Goal: Task Accomplishment & Management: Manage account settings

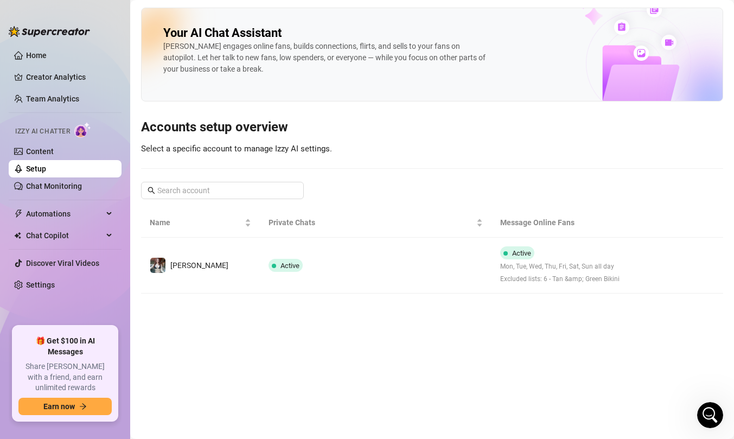
scroll to position [22, 0]
click at [58, 186] on link "Chat Monitoring" at bounding box center [54, 186] width 56 height 9
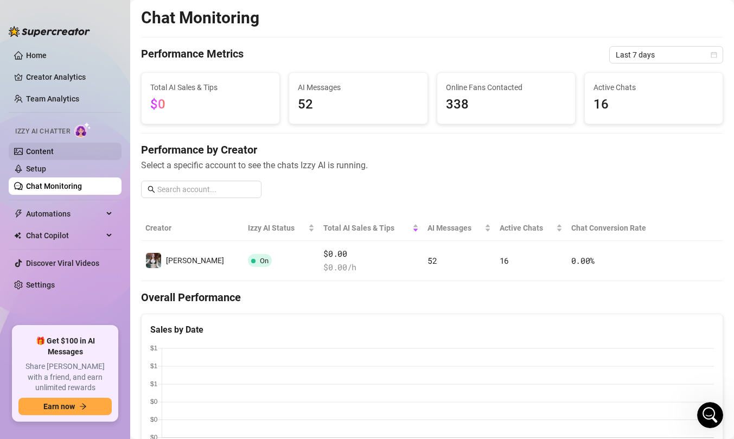
click at [54, 154] on link "Content" at bounding box center [40, 151] width 28 height 9
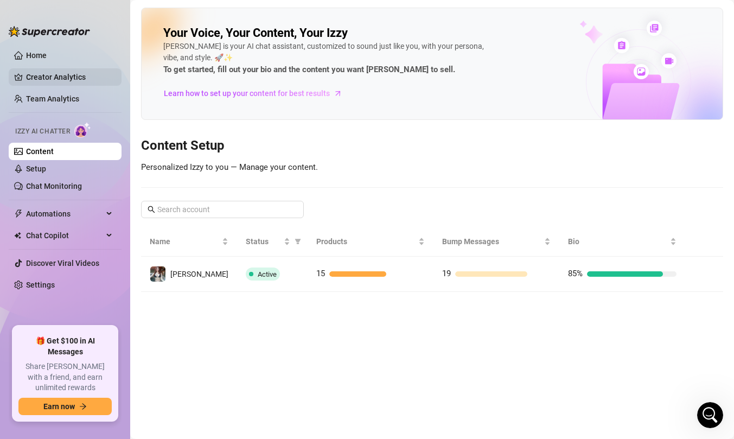
click at [86, 76] on link "Creator Analytics" at bounding box center [69, 76] width 87 height 17
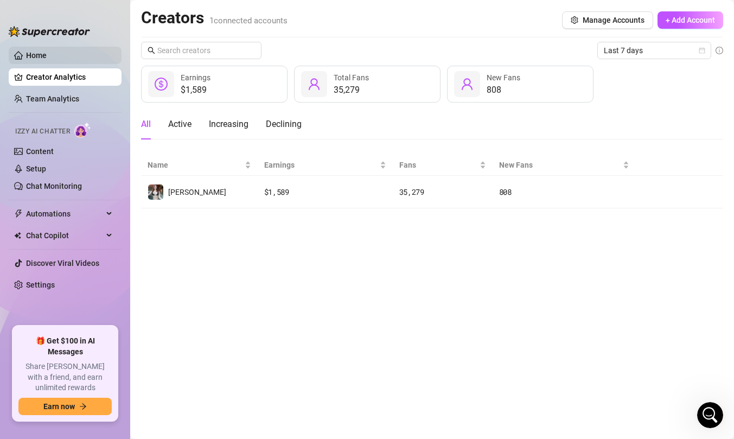
click at [47, 60] on link "Home" at bounding box center [36, 55] width 21 height 9
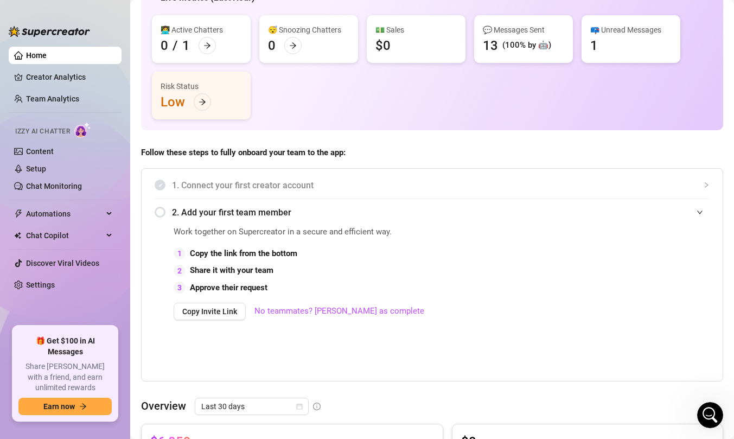
scroll to position [81, 0]
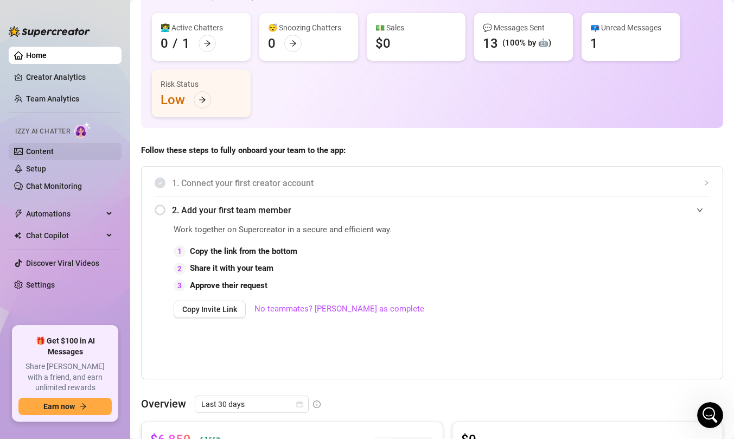
click at [54, 154] on link "Content" at bounding box center [40, 151] width 28 height 9
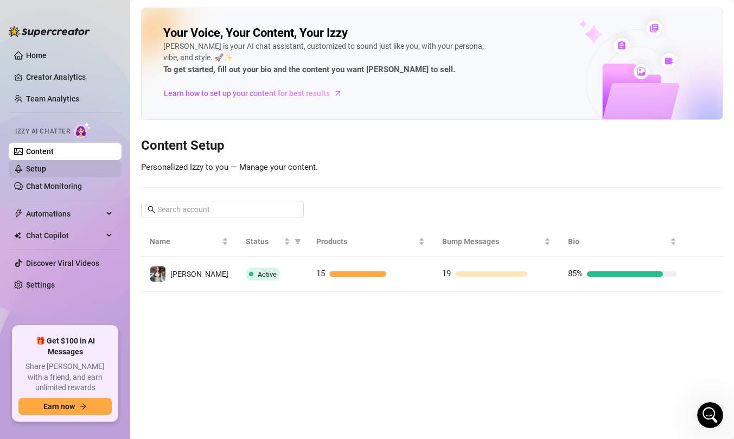
click at [46, 166] on link "Setup" at bounding box center [36, 168] width 20 height 9
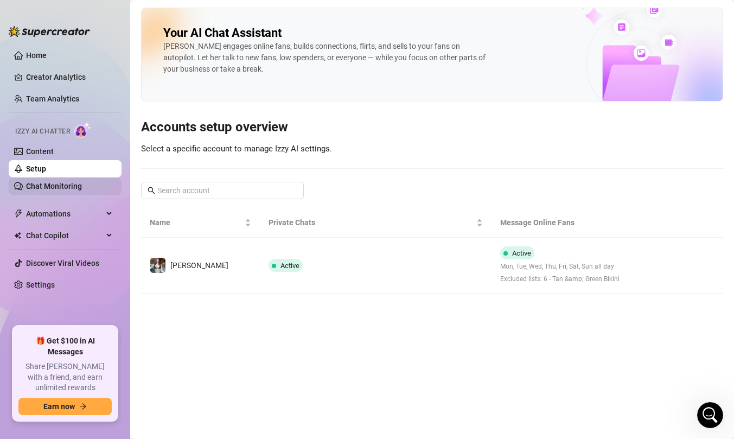
click at [79, 184] on link "Chat Monitoring" at bounding box center [54, 186] width 56 height 9
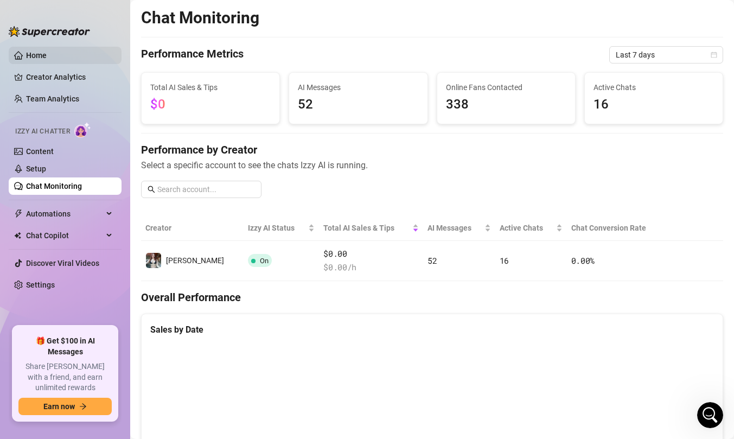
click at [47, 59] on link "Home" at bounding box center [36, 55] width 21 height 9
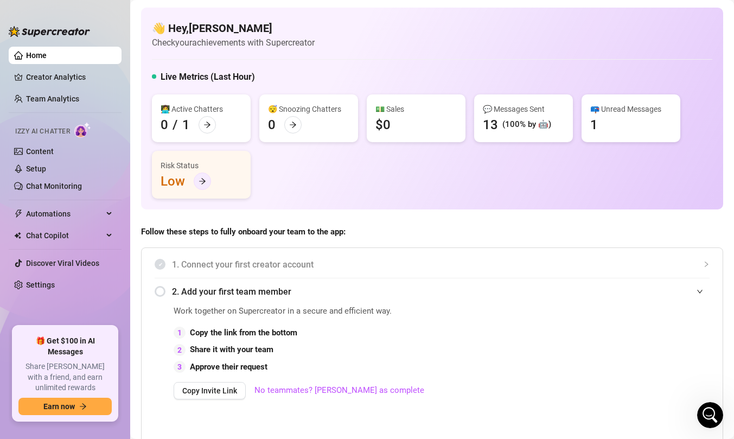
click at [208, 180] on div at bounding box center [202, 181] width 17 height 17
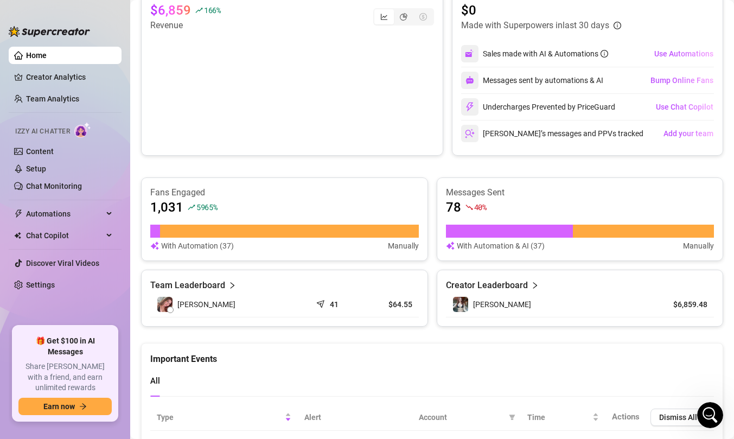
scroll to position [626, 0]
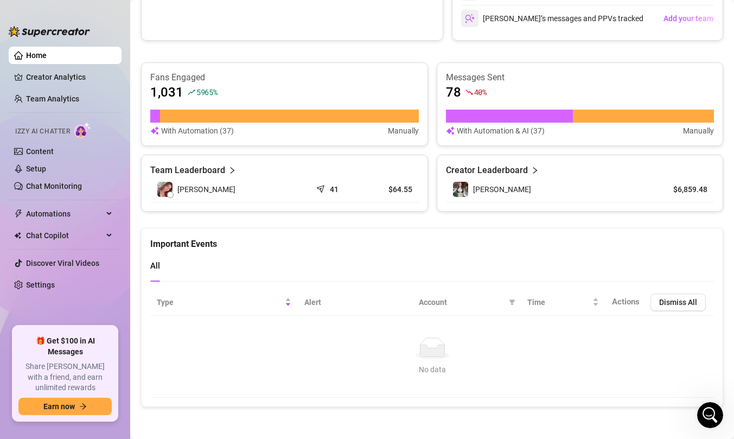
click at [26, 51] on link "Home" at bounding box center [36, 55] width 21 height 9
click at [53, 156] on link "Content" at bounding box center [40, 151] width 28 height 9
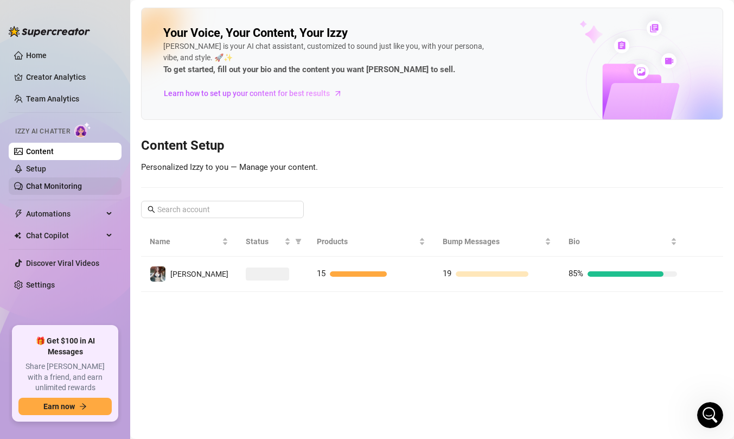
click at [54, 189] on link "Chat Monitoring" at bounding box center [54, 186] width 56 height 9
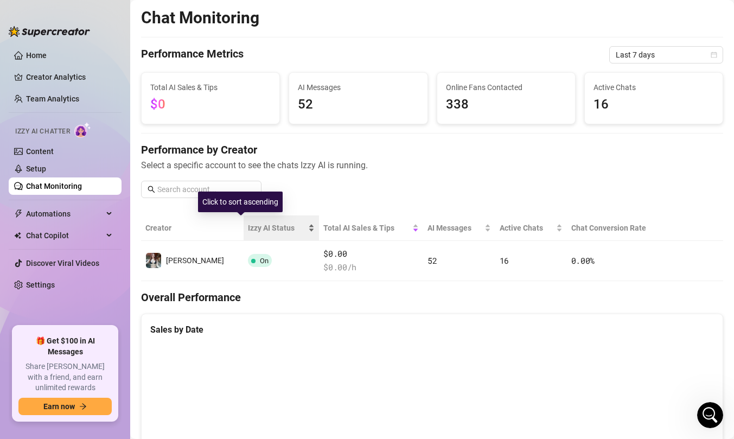
scroll to position [26, 0]
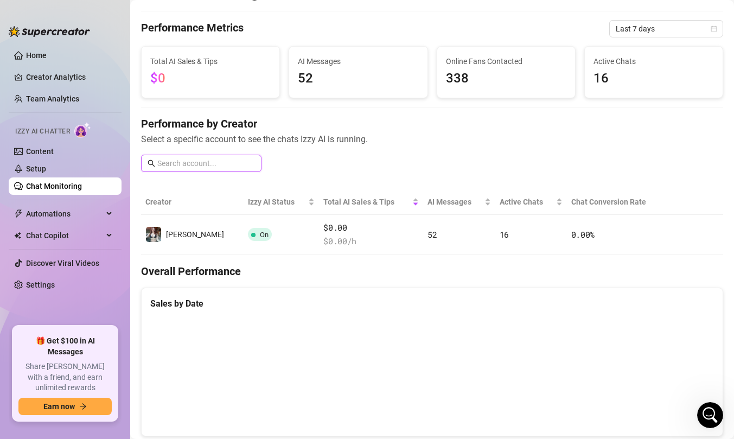
click at [226, 158] on input "text" at bounding box center [206, 163] width 98 height 12
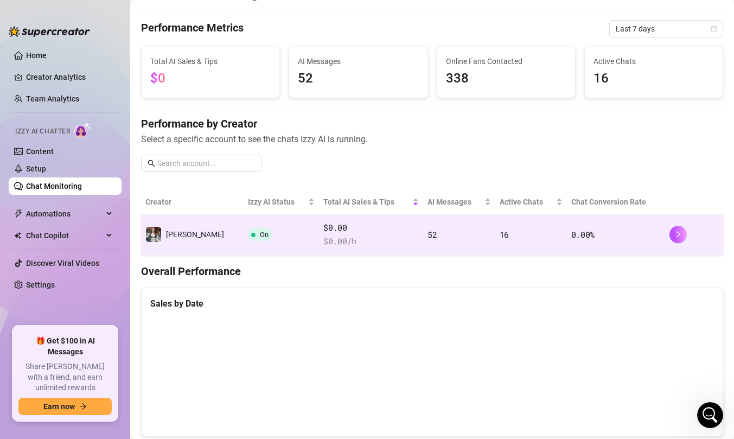
click at [244, 230] on td "On" at bounding box center [281, 235] width 75 height 40
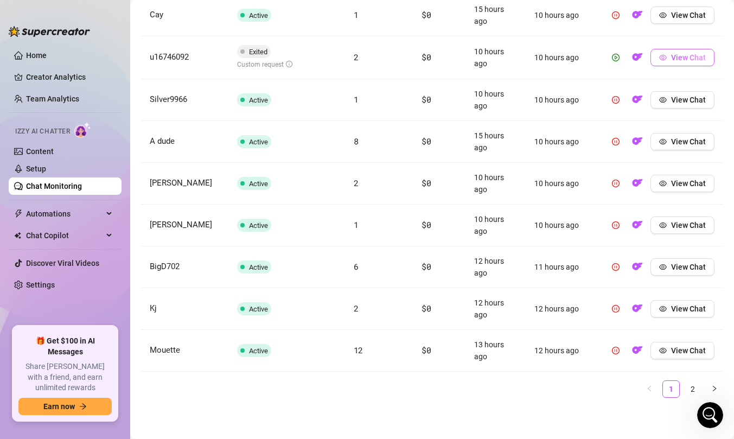
scroll to position [424, 0]
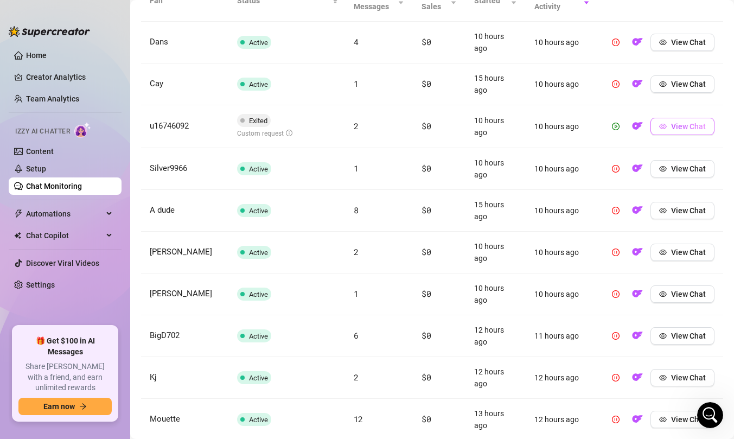
click at [673, 131] on button "View Chat" at bounding box center [683, 126] width 64 height 17
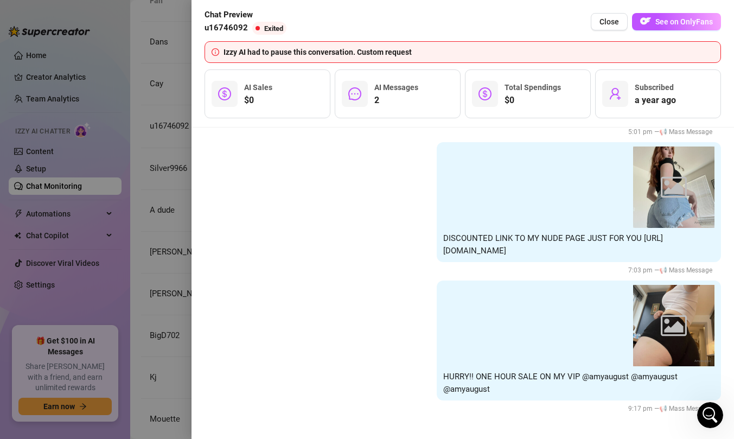
scroll to position [8739, 0]
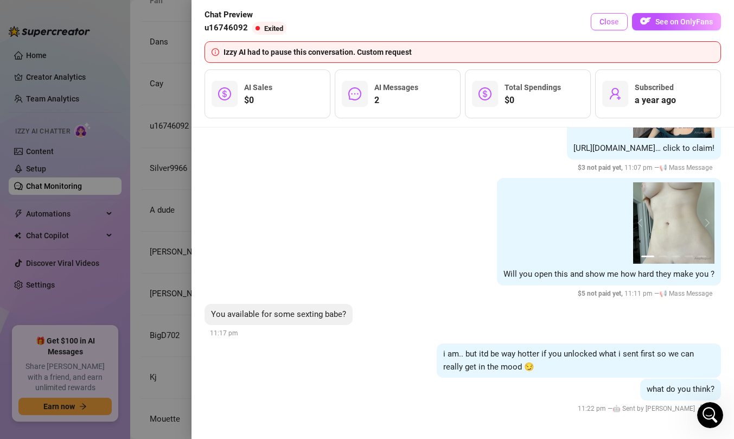
click at [604, 24] on span "Close" at bounding box center [610, 21] width 20 height 9
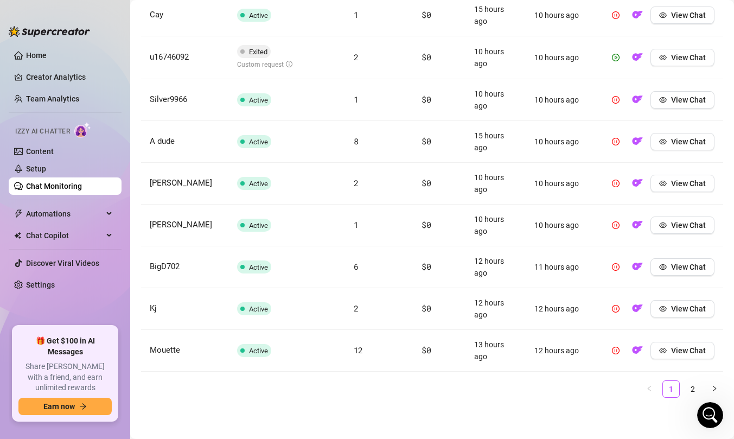
scroll to position [485, 0]
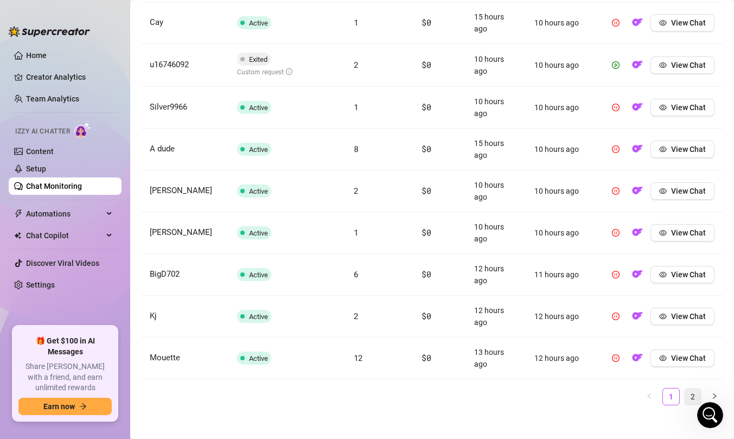
click at [694, 399] on link "2" at bounding box center [693, 396] width 16 height 16
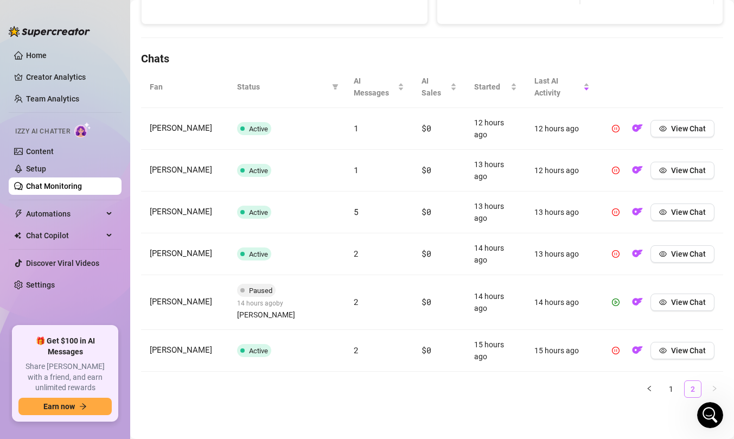
scroll to position [326, 0]
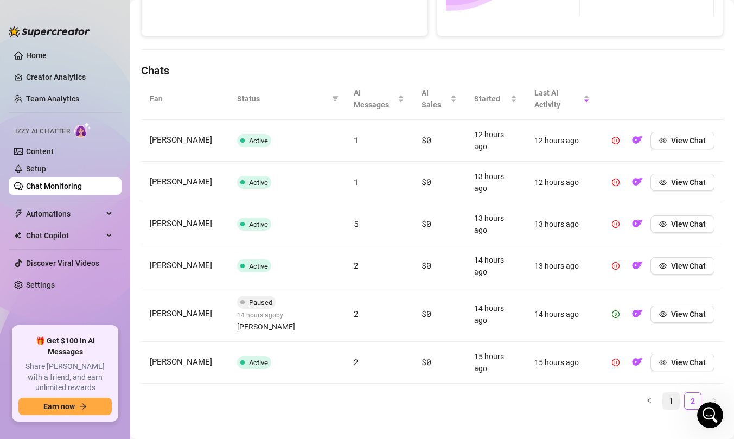
click at [671, 393] on link "1" at bounding box center [671, 401] width 16 height 16
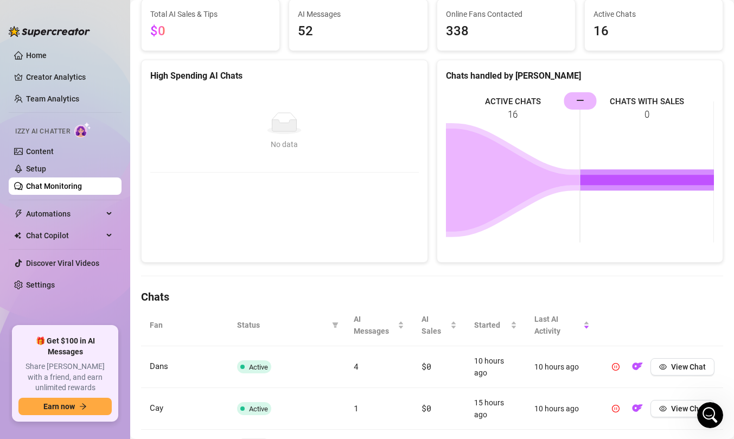
scroll to position [71, 0]
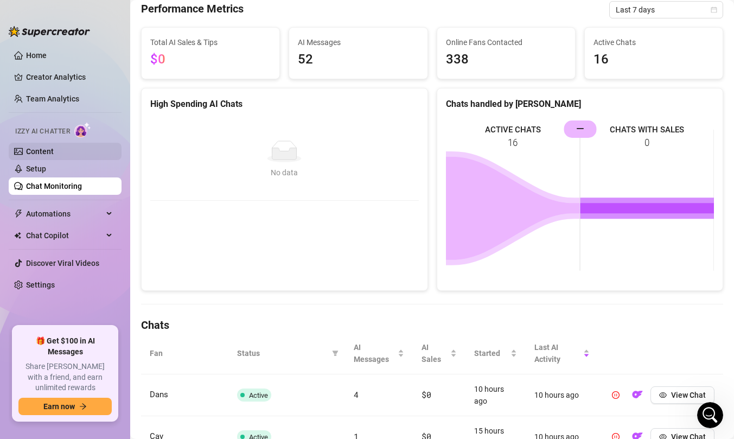
click at [54, 150] on link "Content" at bounding box center [40, 151] width 28 height 9
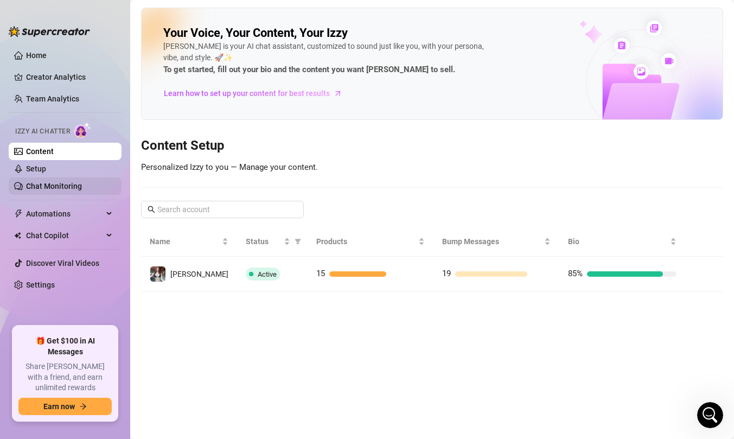
click at [72, 182] on link "Chat Monitoring" at bounding box center [54, 186] width 56 height 9
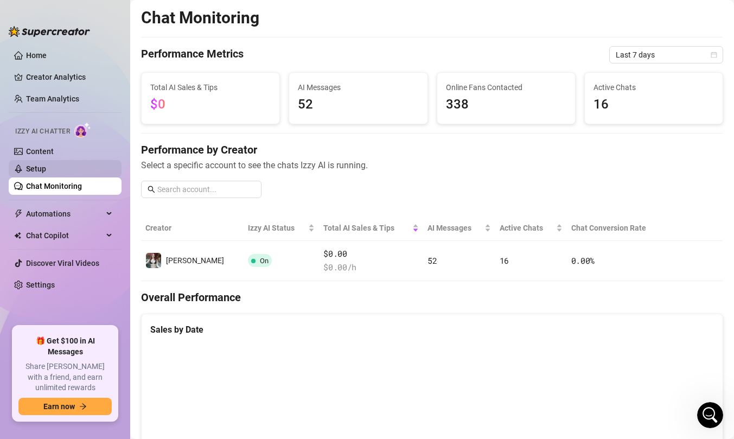
click at [46, 169] on link "Setup" at bounding box center [36, 168] width 20 height 9
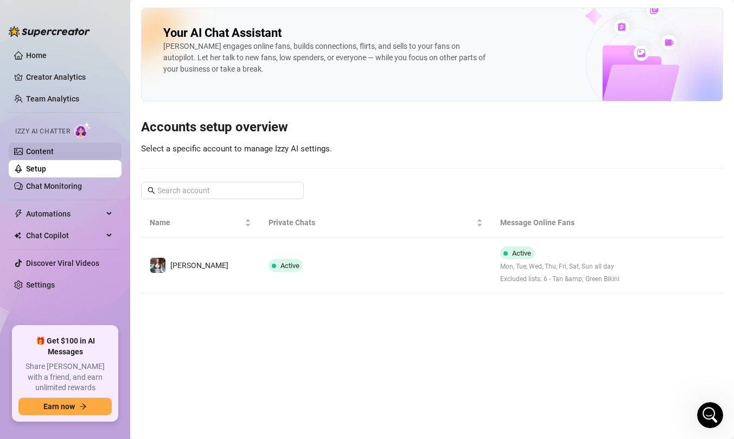
click at [54, 147] on link "Content" at bounding box center [40, 151] width 28 height 9
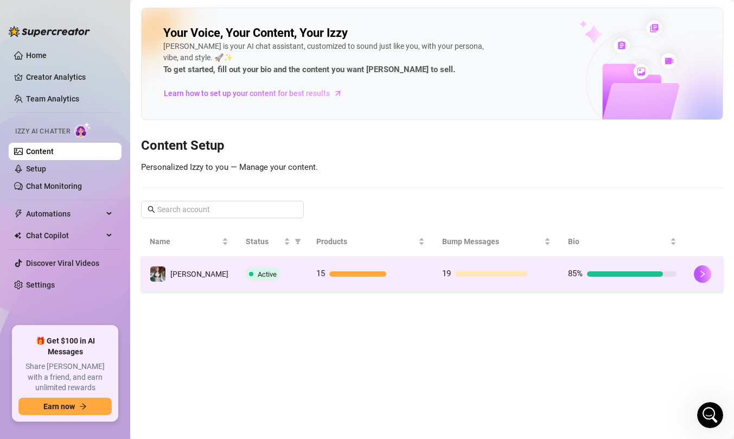
click at [258, 270] on div "Active" at bounding box center [272, 273] width 53 height 13
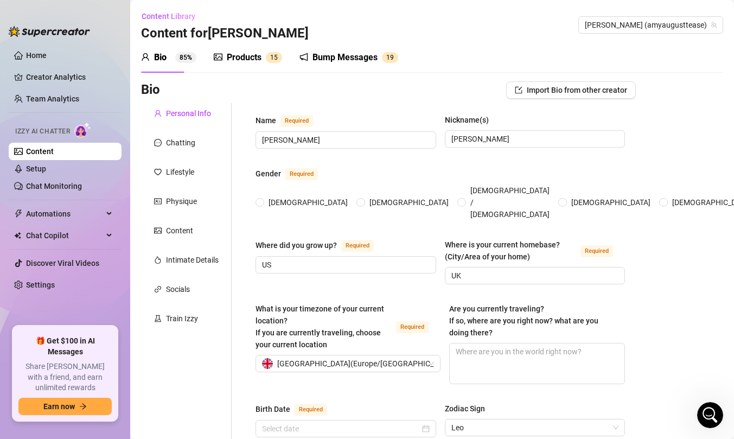
radio input "true"
type input "[DATE]"
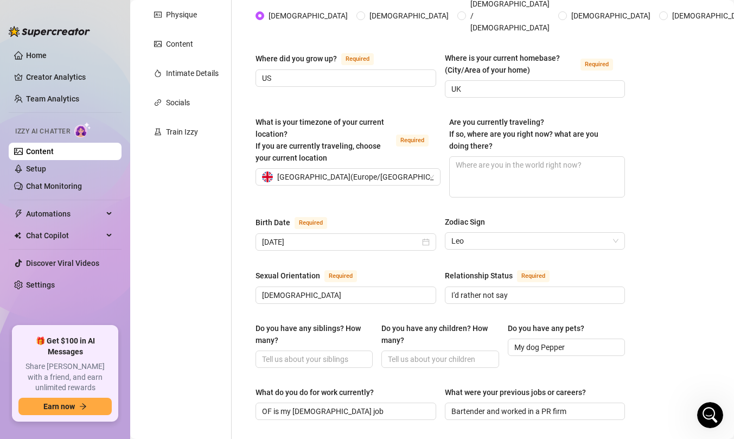
scroll to position [128, 0]
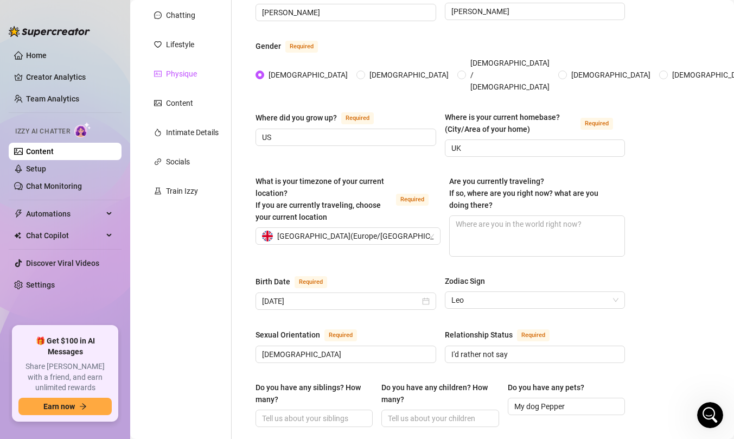
click at [193, 68] on div "Physique" at bounding box center [181, 74] width 31 height 12
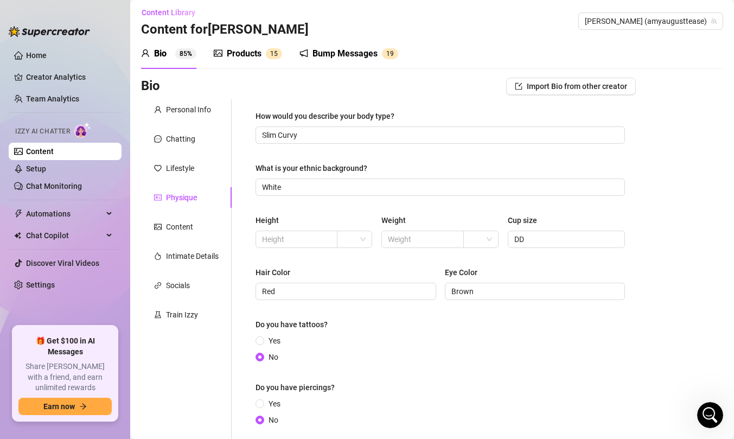
scroll to position [3, 0]
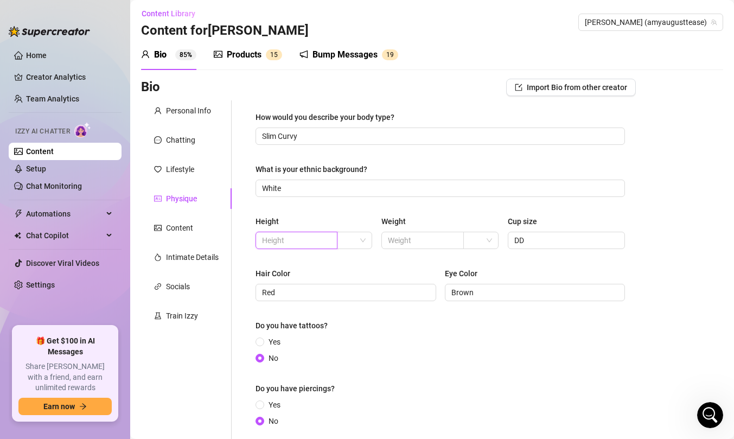
click at [297, 239] on input "text" at bounding box center [295, 240] width 67 height 12
type input "5'2"
click at [352, 241] on input "search" at bounding box center [349, 240] width 12 height 16
click at [358, 280] on div "ft" at bounding box center [355, 279] width 18 height 12
click at [429, 238] on input "text" at bounding box center [421, 240] width 67 height 12
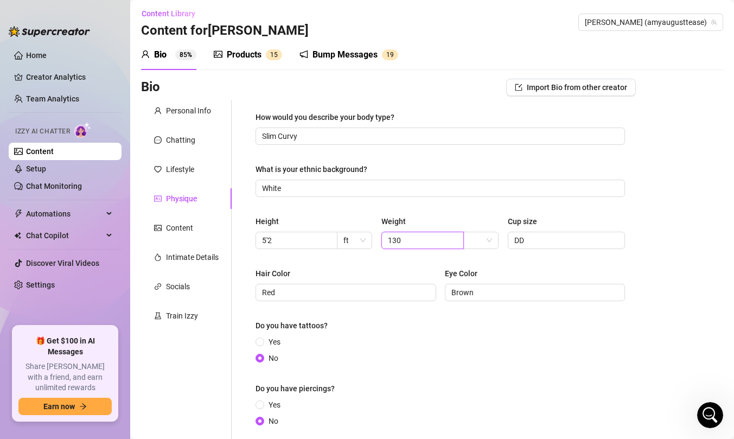
type input "130"
click at [460, 209] on div "How would you describe your body type? Slim Curvy What is your ethnic backgroun…" at bounding box center [440, 274] width 369 height 326
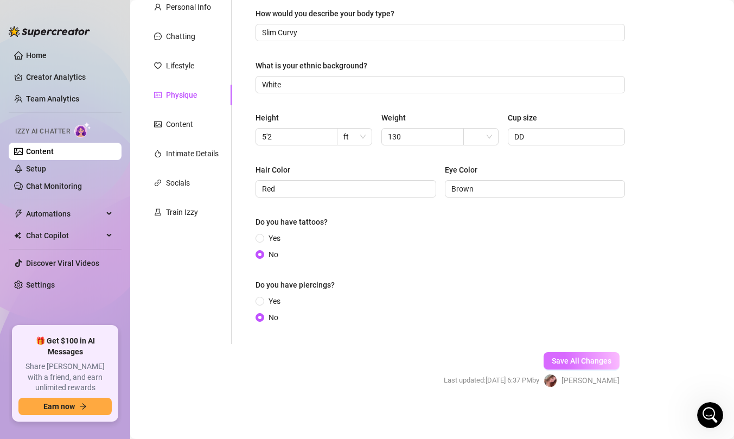
click at [581, 360] on span "Save All Changes" at bounding box center [582, 360] width 60 height 9
click at [195, 151] on div "Intimate Details" at bounding box center [192, 154] width 53 height 12
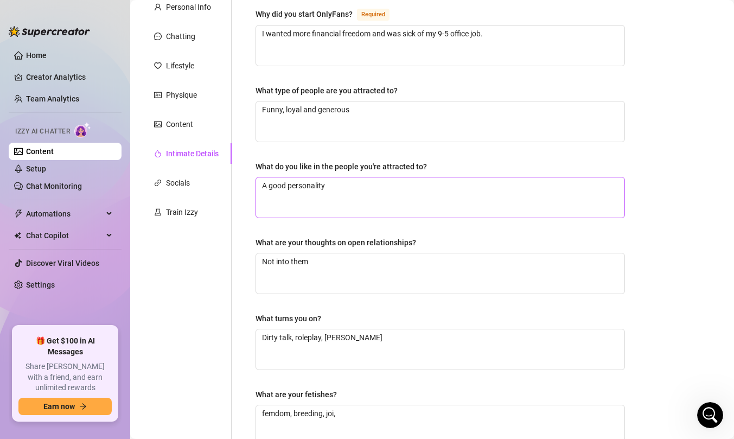
scroll to position [0, 0]
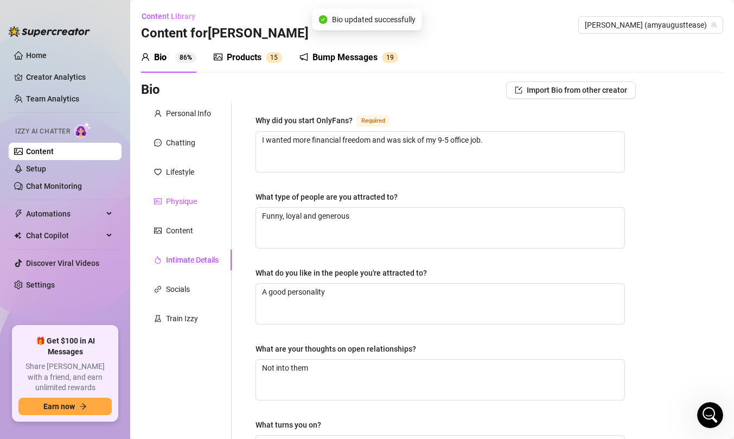
click at [187, 198] on div "Physique" at bounding box center [181, 201] width 31 height 12
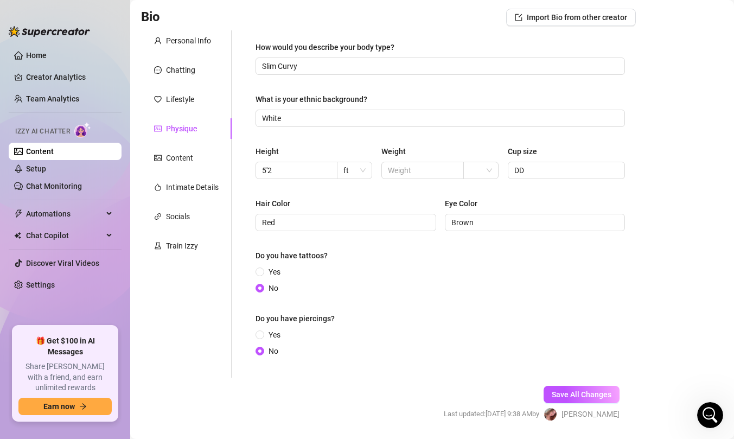
scroll to position [77, 0]
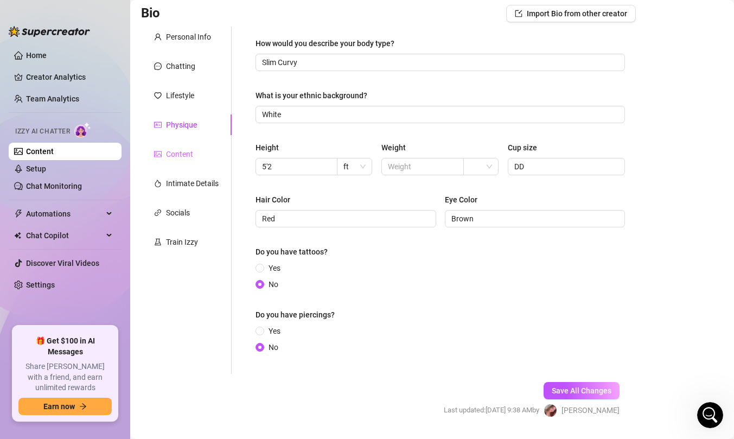
click at [193, 154] on div "Content" at bounding box center [186, 154] width 91 height 21
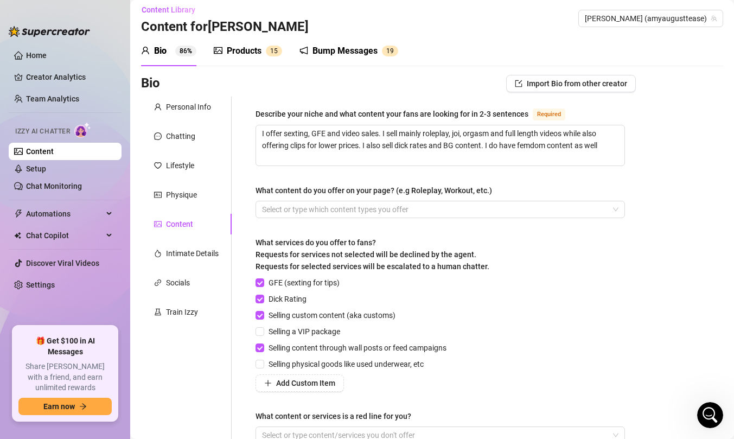
scroll to position [5, 0]
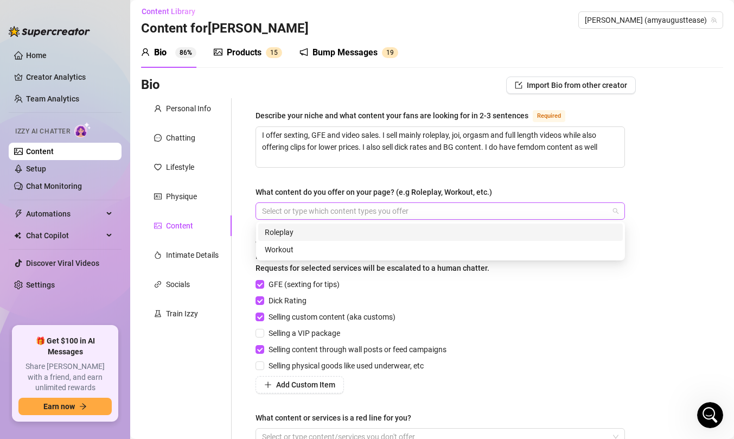
click at [279, 213] on div at bounding box center [435, 210] width 354 height 15
click at [294, 187] on div "What content do you offer on your page? (e.g Roleplay, Workout, etc.)" at bounding box center [374, 192] width 237 height 12
click at [264, 205] on input "What content do you offer on your page? (e.g Roleplay, Workout, etc.)" at bounding box center [263, 211] width 2 height 13
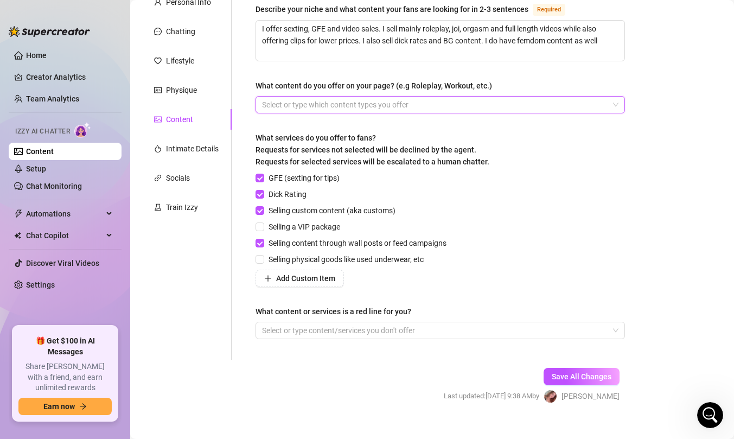
scroll to position [126, 0]
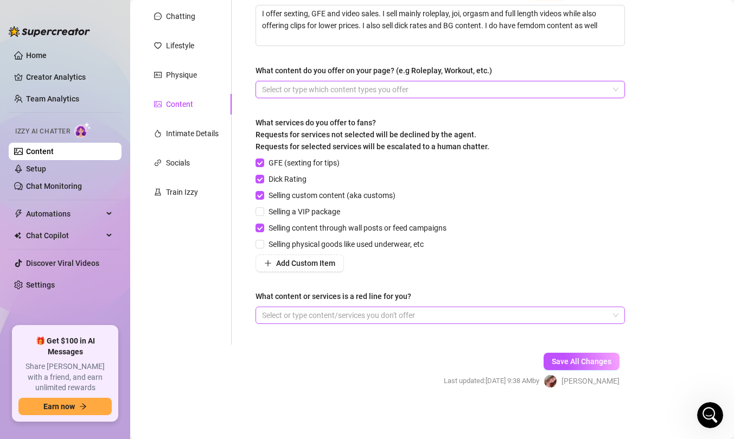
click at [278, 308] on div at bounding box center [435, 315] width 354 height 15
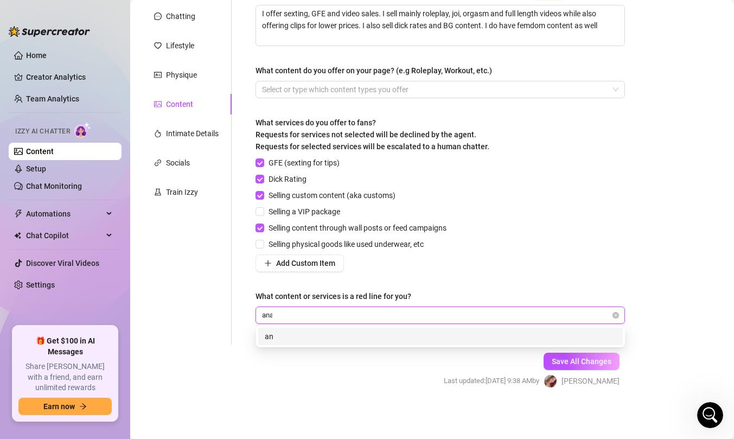
type input "anal"
type input "a"
type input "squirting"
click at [376, 329] on div "squirting" at bounding box center [440, 336] width 365 height 17
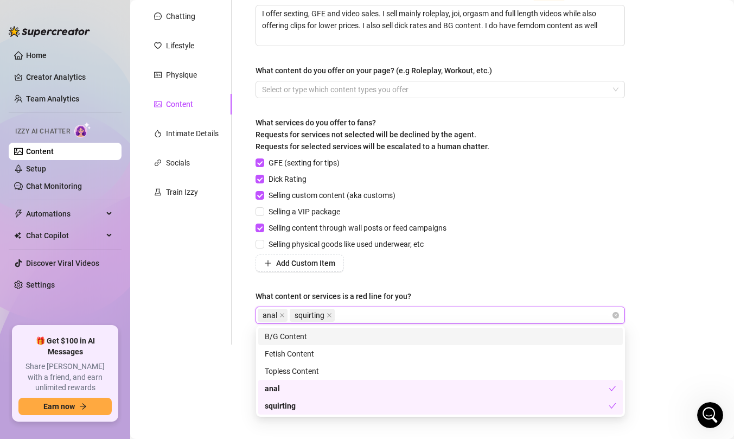
click at [652, 281] on div "Bio Import Bio from other creator Personal Info Chatting Lifestyle Physique Con…" at bounding box center [432, 181] width 582 height 452
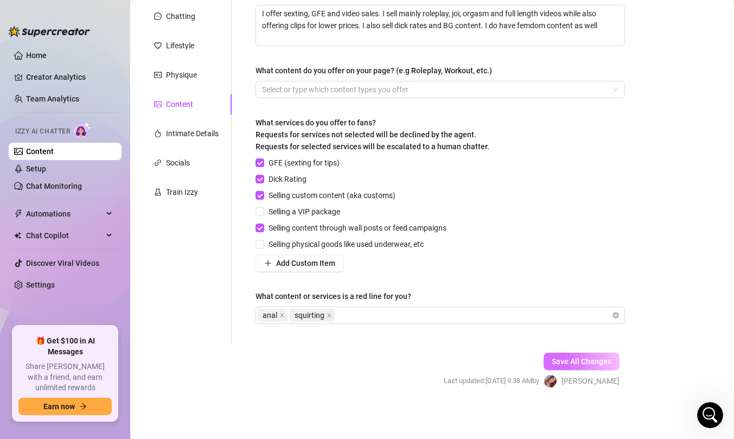
click at [604, 362] on span "Save All Changes" at bounding box center [582, 361] width 60 height 9
click at [192, 69] on div "Physique" at bounding box center [181, 75] width 31 height 12
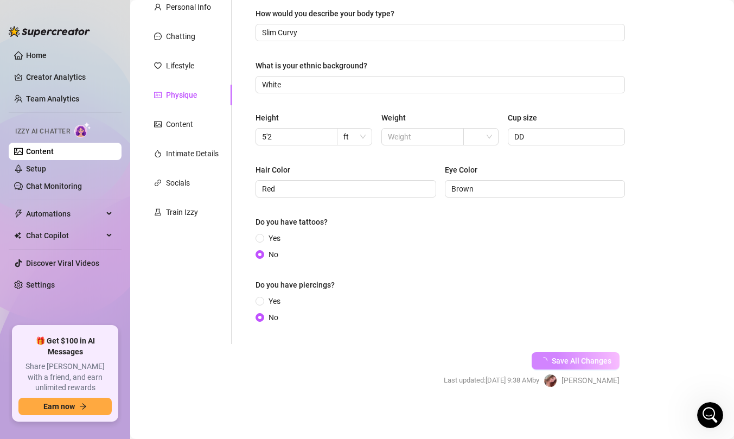
scroll to position [106, 0]
click at [193, 51] on div "Personal Info Chatting Lifestyle Physique Content Intimate Details Socials Trai…" at bounding box center [186, 170] width 91 height 347
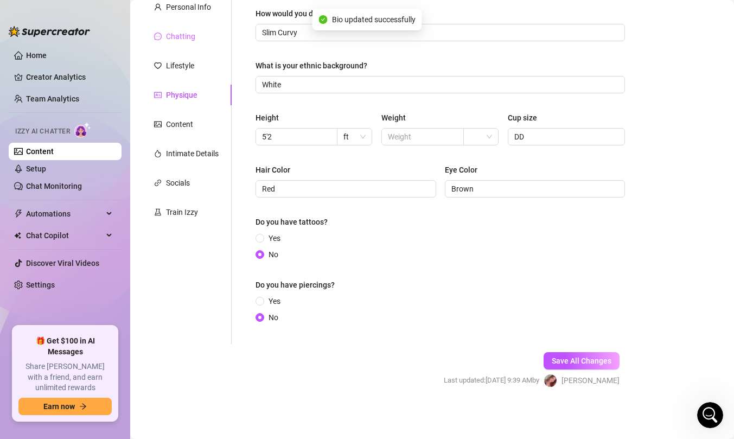
click at [188, 42] on div "Chatting" at bounding box center [186, 36] width 91 height 21
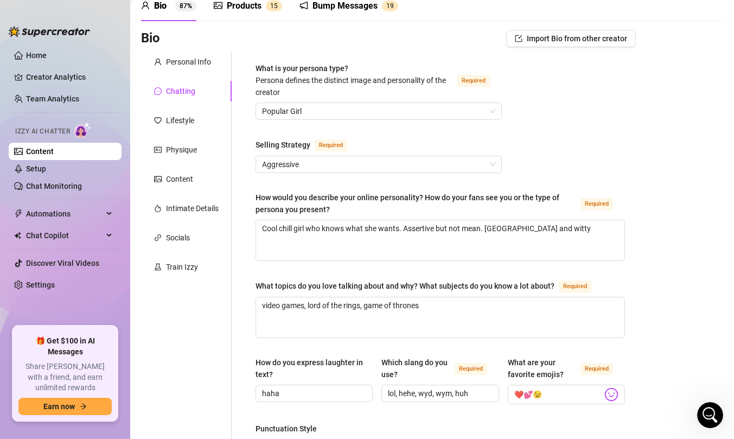
scroll to position [46, 0]
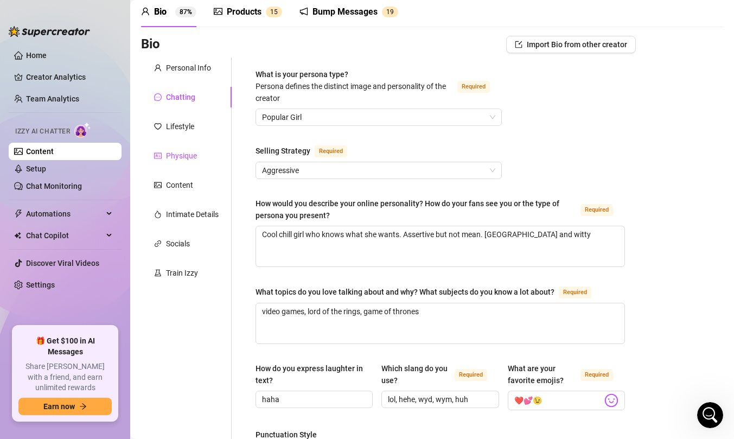
click at [183, 160] on div "Physique" at bounding box center [181, 156] width 31 height 12
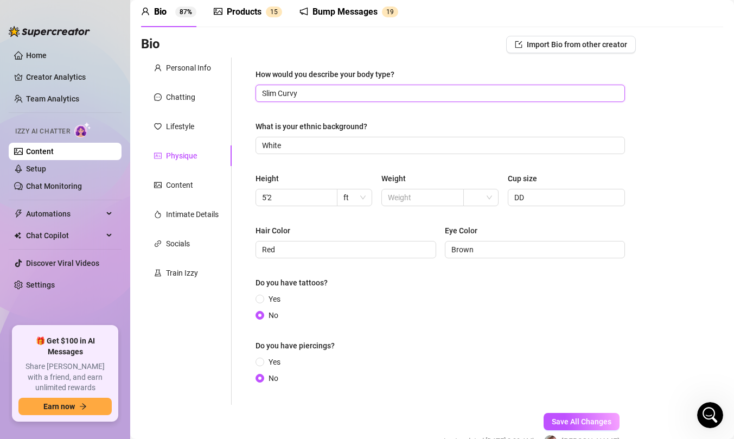
click at [342, 94] on input "Slim Curvy" at bounding box center [439, 93] width 354 height 12
click at [588, 418] on span "Save All Changes" at bounding box center [582, 421] width 60 height 9
click at [401, 197] on input "text" at bounding box center [421, 198] width 67 height 12
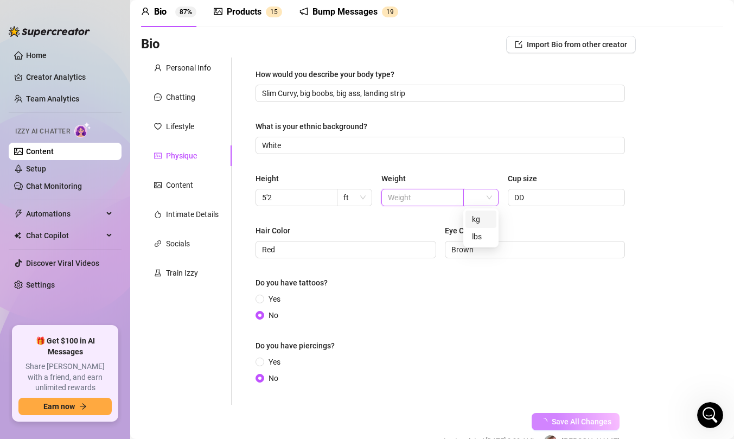
click at [489, 203] on span at bounding box center [481, 197] width 22 height 16
click at [485, 235] on div "lbs" at bounding box center [481, 237] width 18 height 12
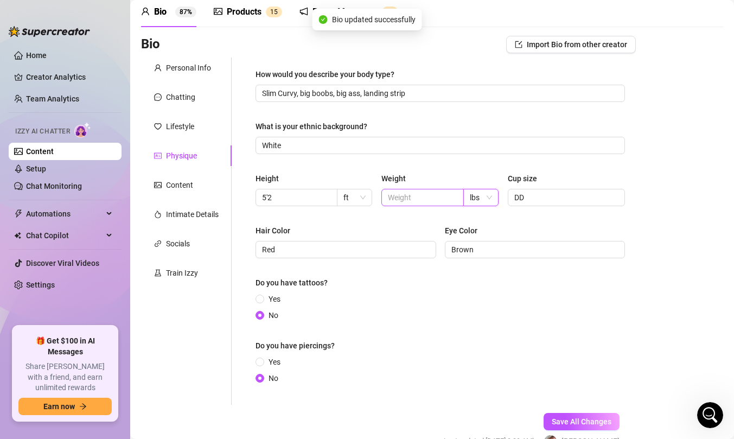
type input "Slim Curvy, big boobs, big ass, landing strip"
click at [433, 199] on input "text" at bounding box center [421, 198] width 67 height 12
type input "130"
click at [589, 430] on div "Save All Changes Last updated: [DATE] 9:39 AM by [PERSON_NAME]" at bounding box center [532, 431] width 208 height 52
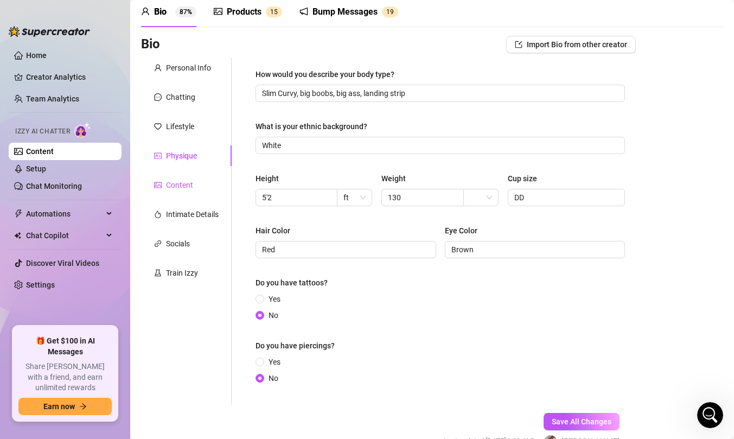
click at [174, 187] on div "Content" at bounding box center [179, 185] width 27 height 12
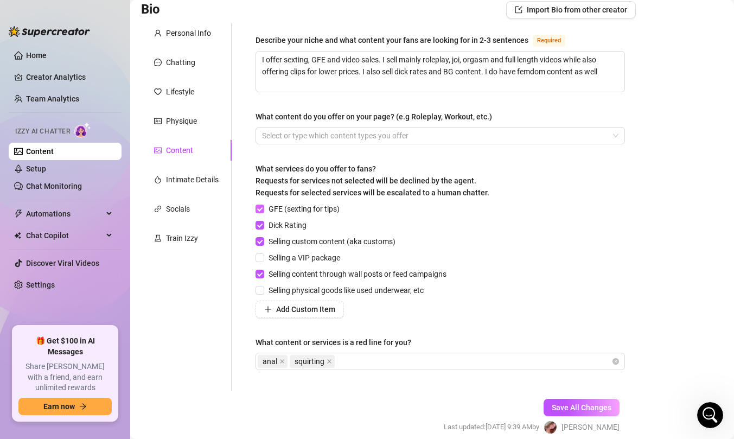
scroll to position [126, 0]
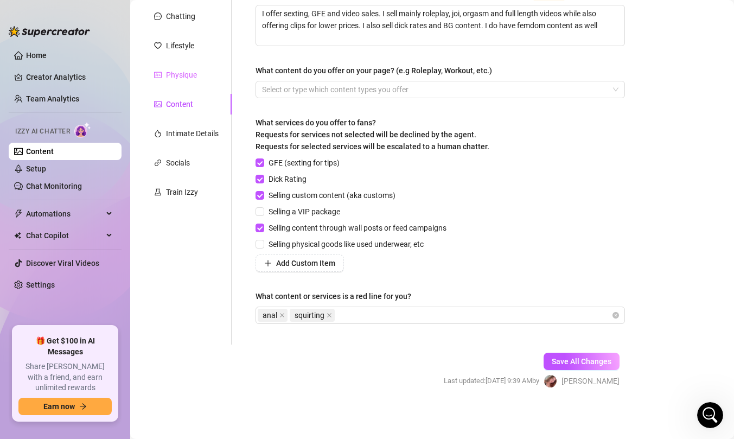
click at [194, 81] on div "Physique" at bounding box center [186, 75] width 91 height 21
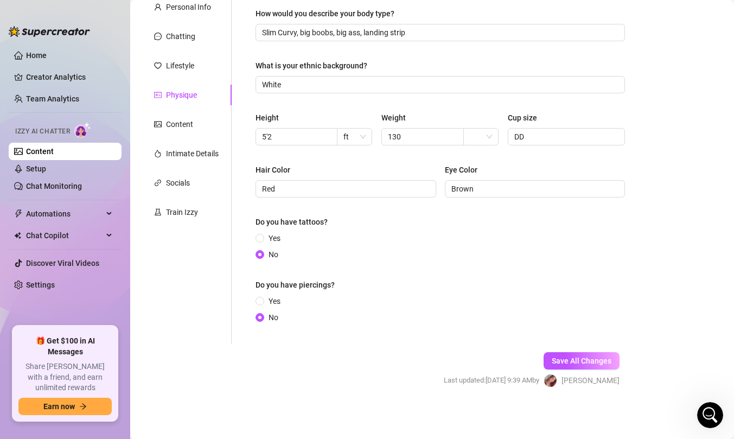
scroll to position [0, 0]
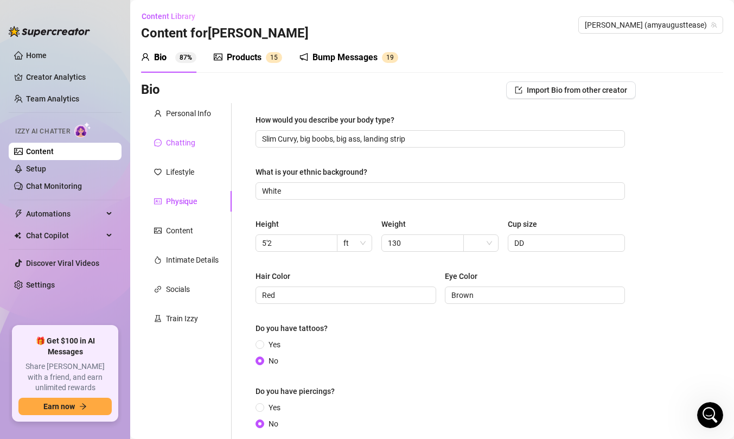
click at [184, 144] on div "Chatting" at bounding box center [180, 143] width 29 height 12
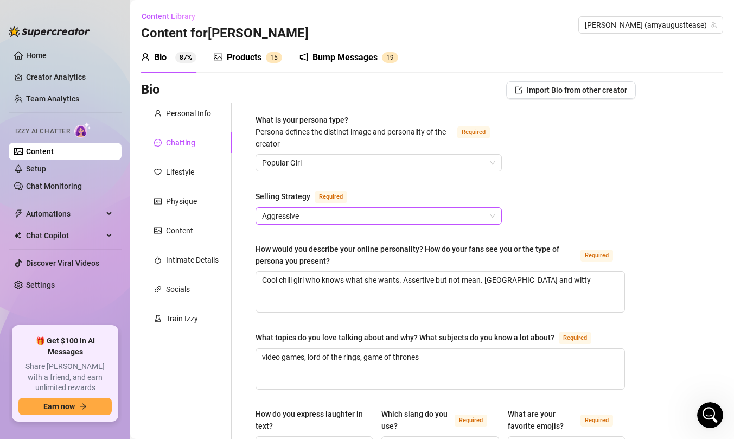
click at [314, 216] on span "Aggressive" at bounding box center [378, 216] width 233 height 16
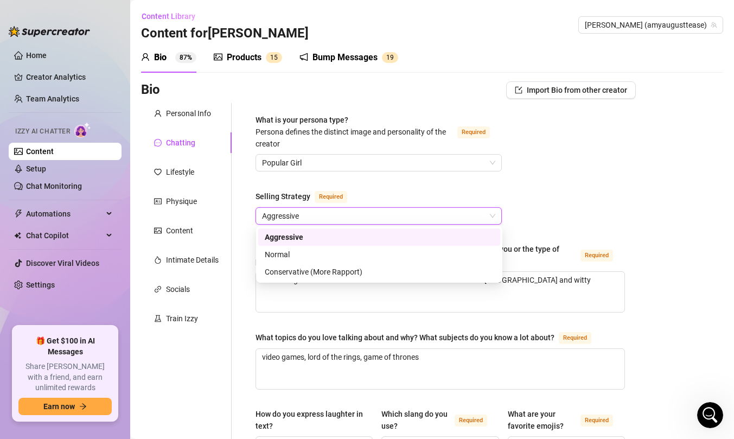
click at [400, 192] on div "Selling Strategy Required" at bounding box center [379, 198] width 246 height 17
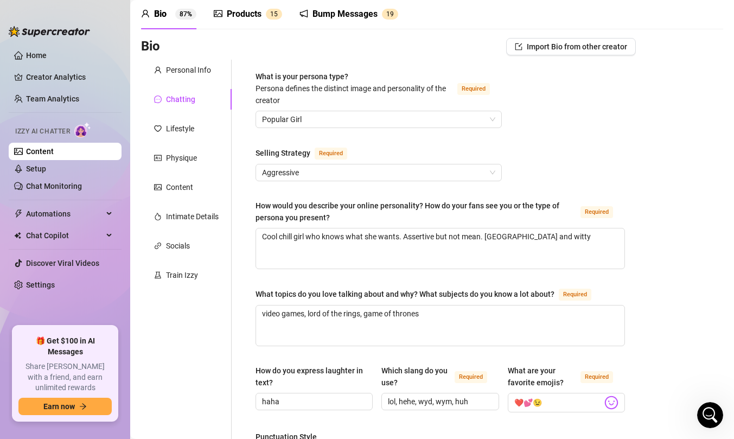
scroll to position [3, 0]
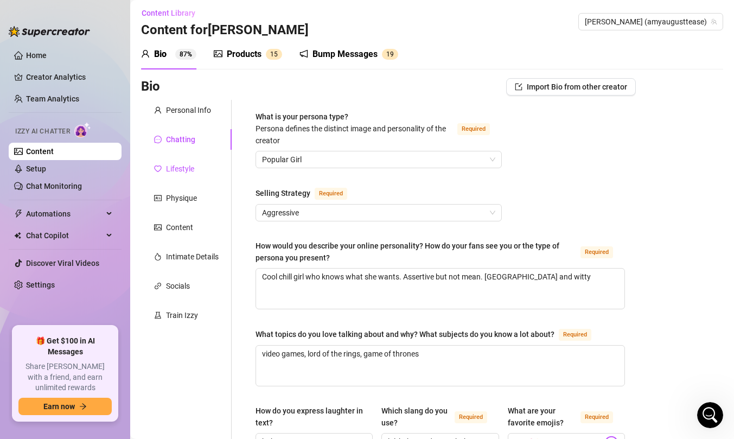
click at [193, 166] on div "Lifestyle" at bounding box center [180, 169] width 28 height 12
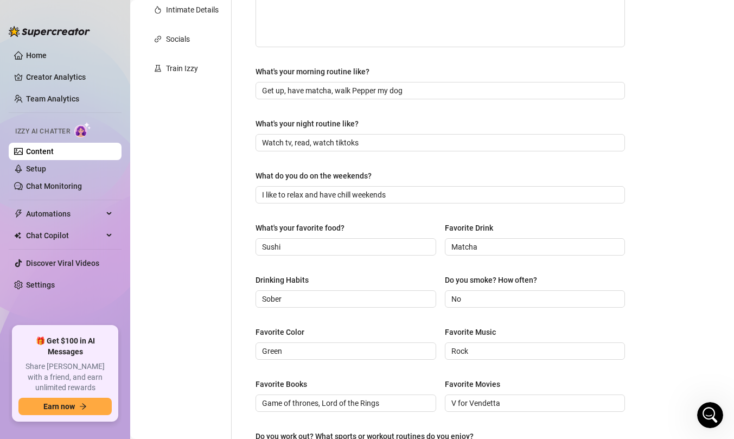
scroll to position [0, 0]
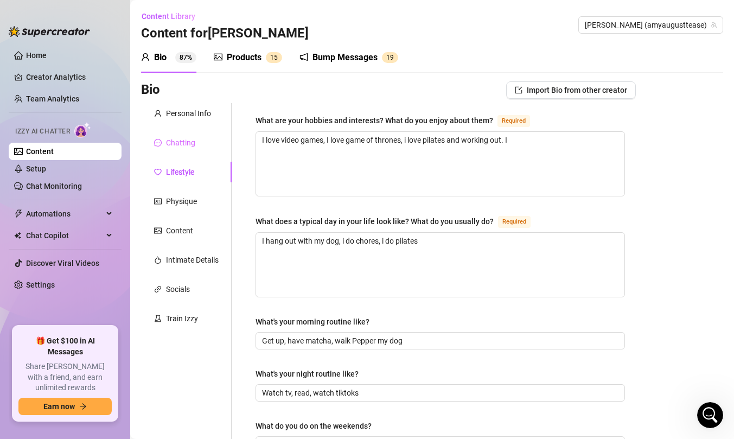
click at [183, 150] on div "Chatting" at bounding box center [186, 142] width 91 height 21
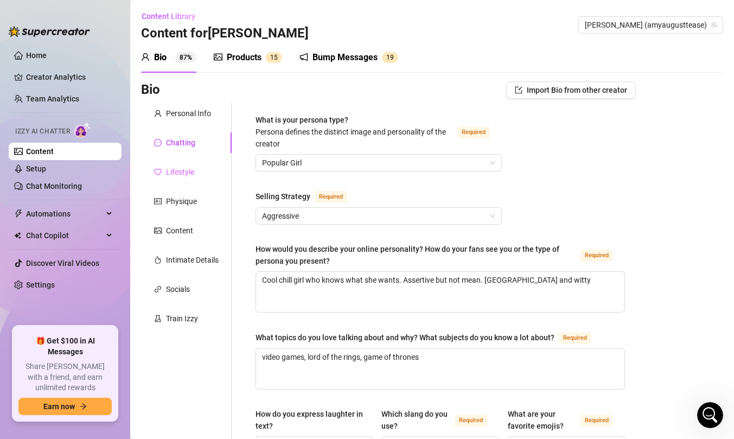
click at [200, 171] on div "Lifestyle" at bounding box center [186, 172] width 91 height 21
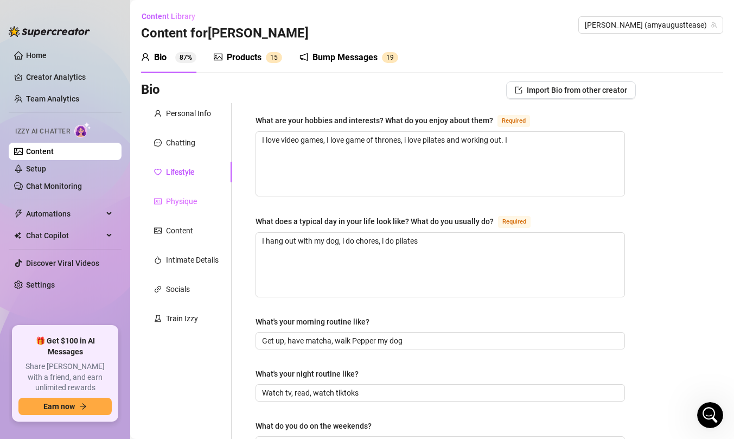
click at [194, 209] on div "Physique" at bounding box center [186, 201] width 91 height 21
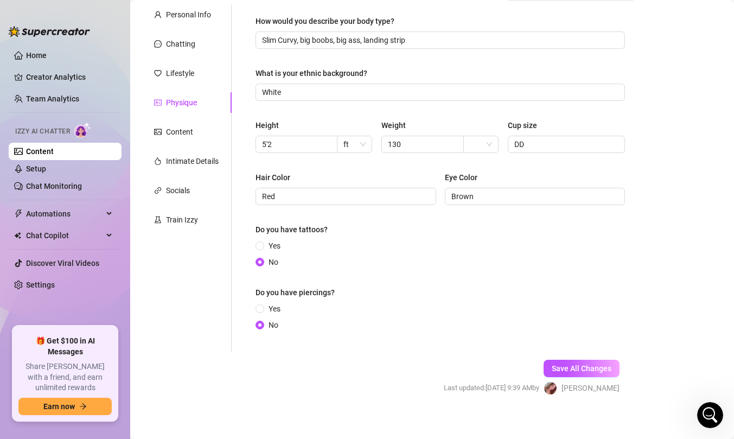
scroll to position [106, 0]
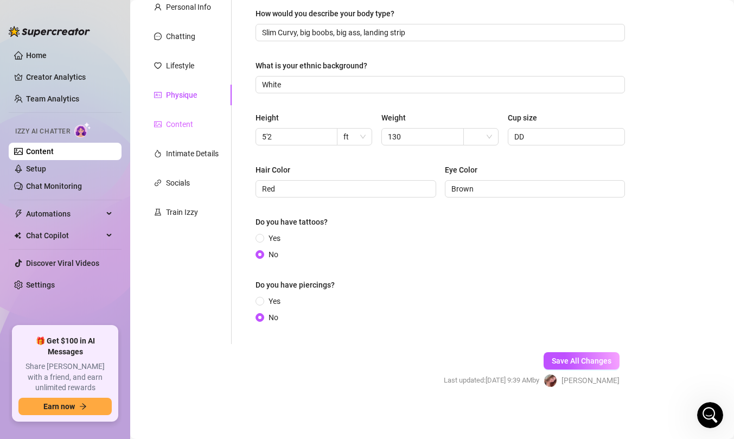
click at [196, 129] on div "Content" at bounding box center [186, 124] width 91 height 21
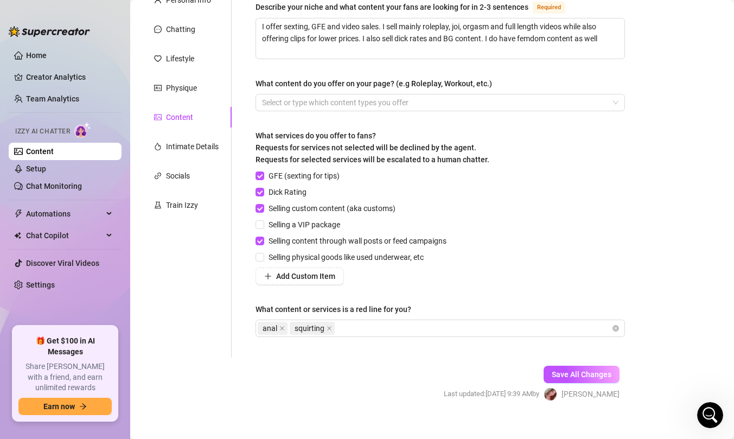
scroll to position [117, 0]
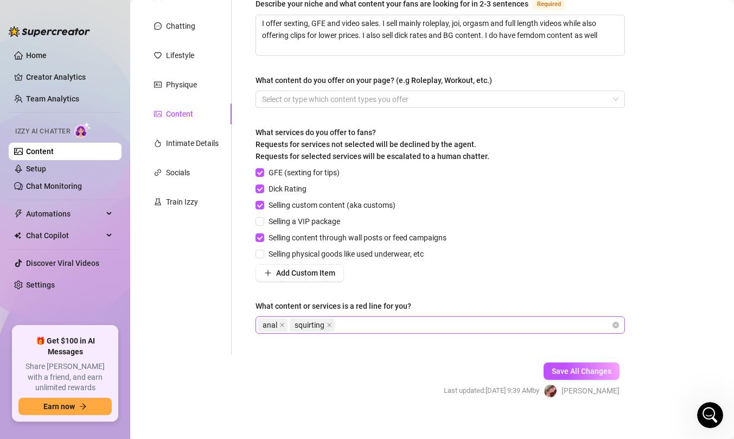
click at [404, 322] on div "anal squirting" at bounding box center [435, 324] width 354 height 15
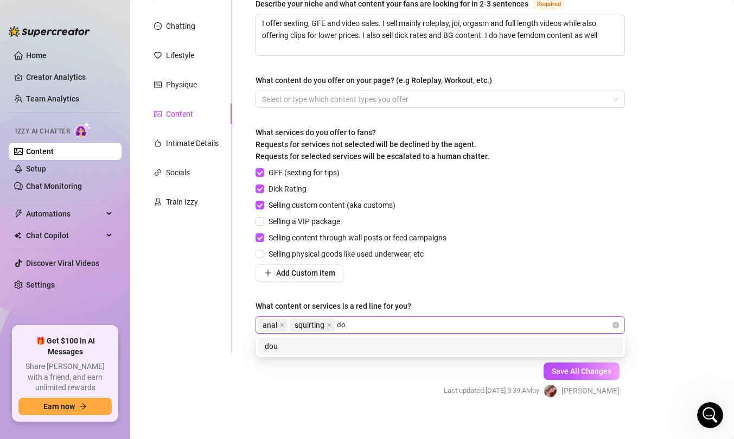
type input "d"
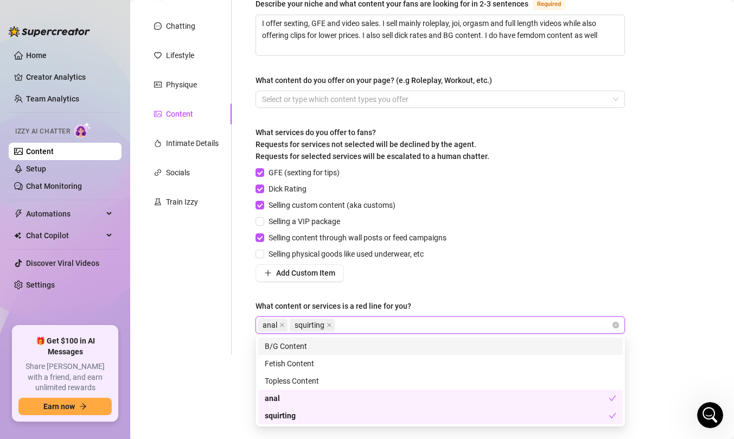
click at [450, 284] on div "Describe your niche and what content your fans are looking for in 2-3 sentences…" at bounding box center [440, 170] width 369 height 346
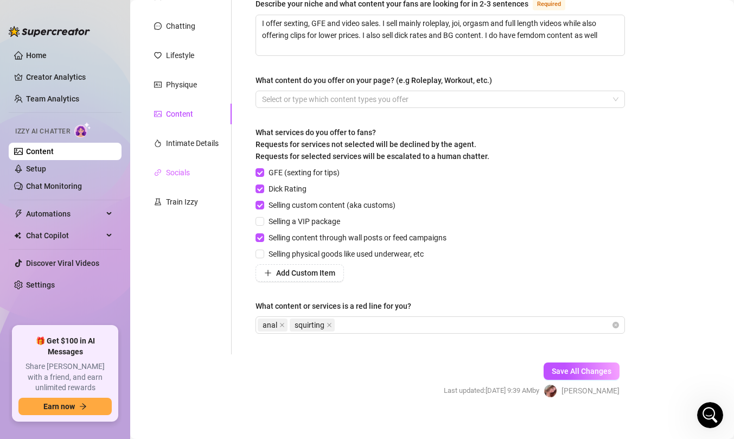
scroll to position [0, 0]
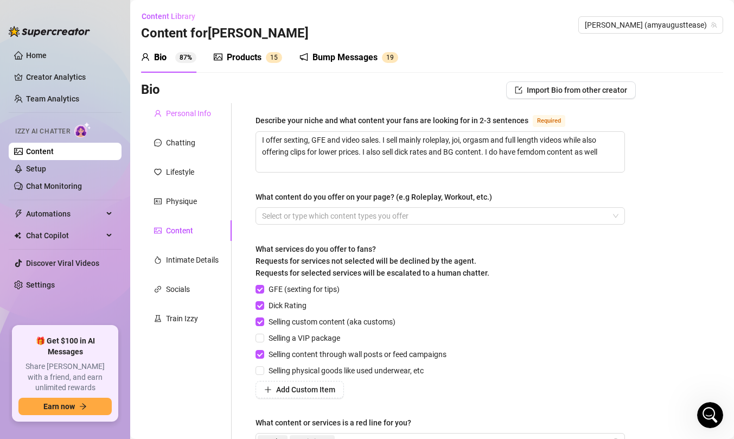
click at [202, 105] on div "Personal Info" at bounding box center [186, 113] width 91 height 21
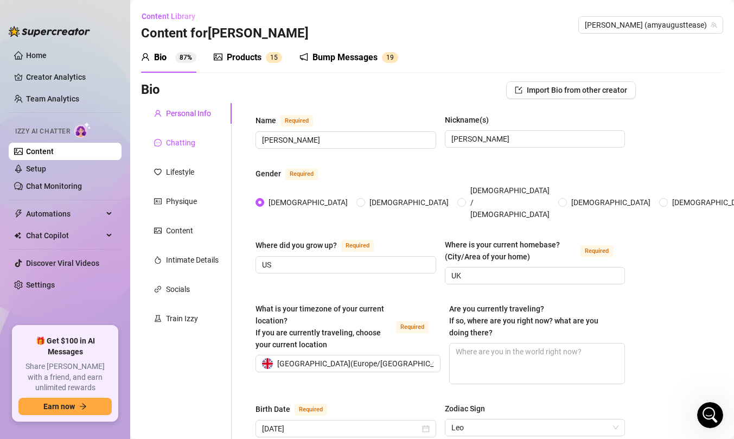
click at [192, 139] on div "Chatting" at bounding box center [180, 143] width 29 height 12
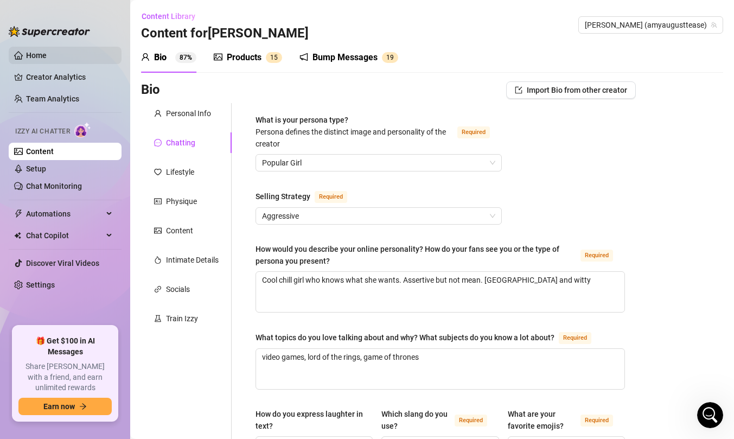
click at [47, 57] on link "Home" at bounding box center [36, 55] width 21 height 9
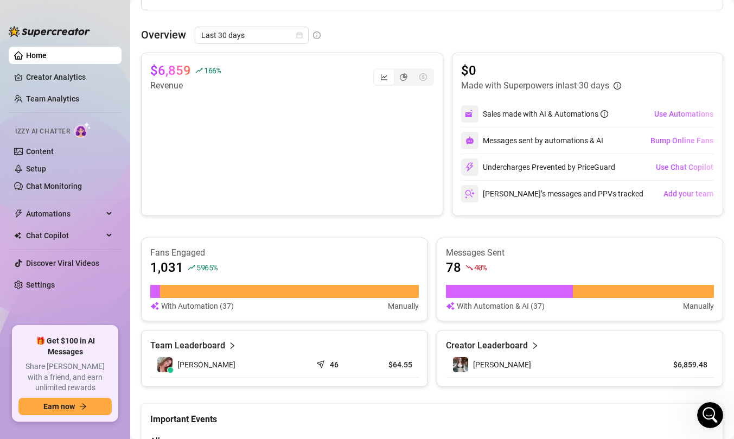
scroll to position [626, 0]
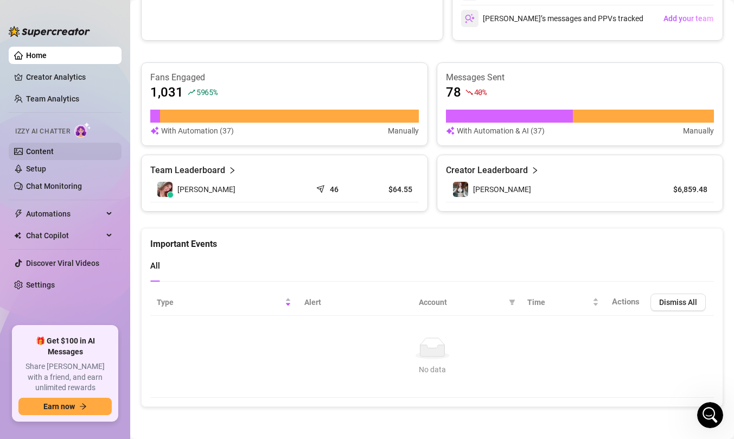
click at [50, 150] on link "Content" at bounding box center [40, 151] width 28 height 9
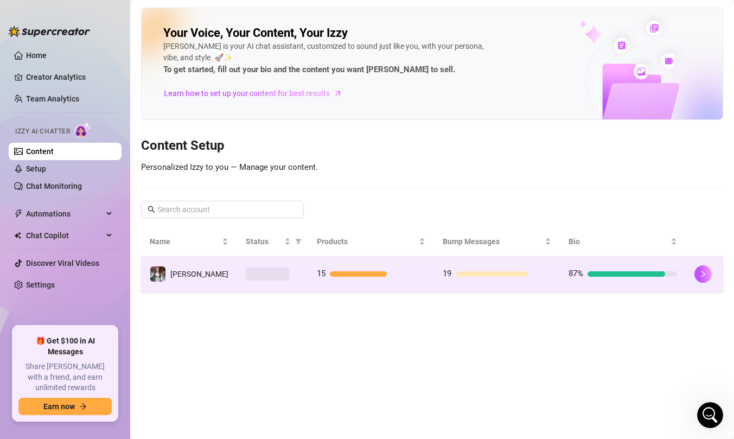
click at [587, 278] on div "87%" at bounding box center [623, 273] width 109 height 13
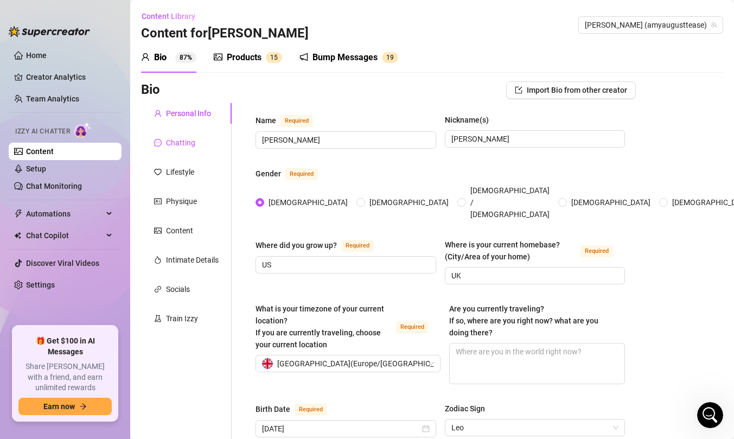
click at [187, 144] on div "Chatting" at bounding box center [180, 143] width 29 height 12
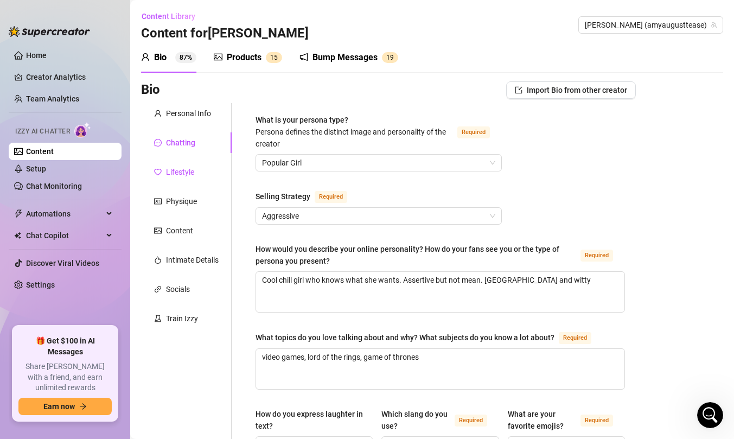
click at [187, 167] on div "Lifestyle" at bounding box center [180, 172] width 28 height 12
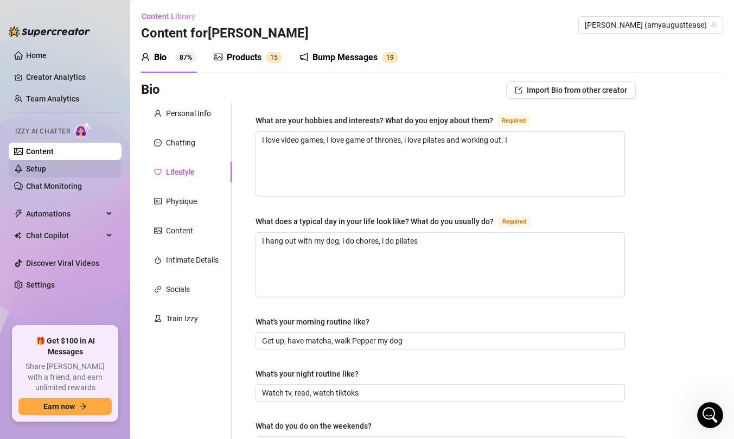
click at [46, 167] on link "Setup" at bounding box center [36, 168] width 20 height 9
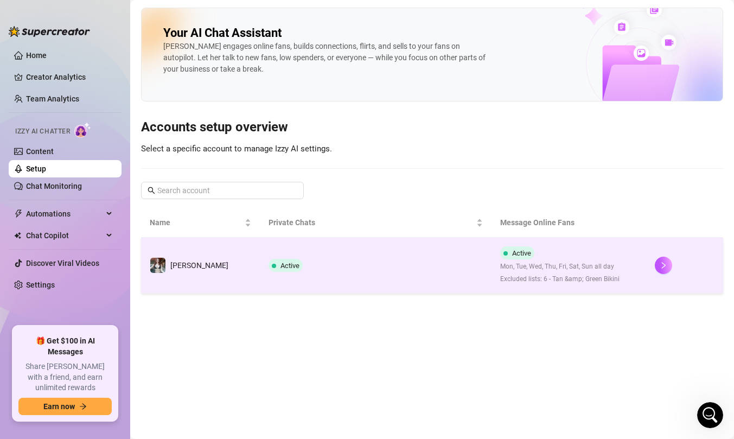
click at [328, 264] on td "Active" at bounding box center [376, 266] width 232 height 56
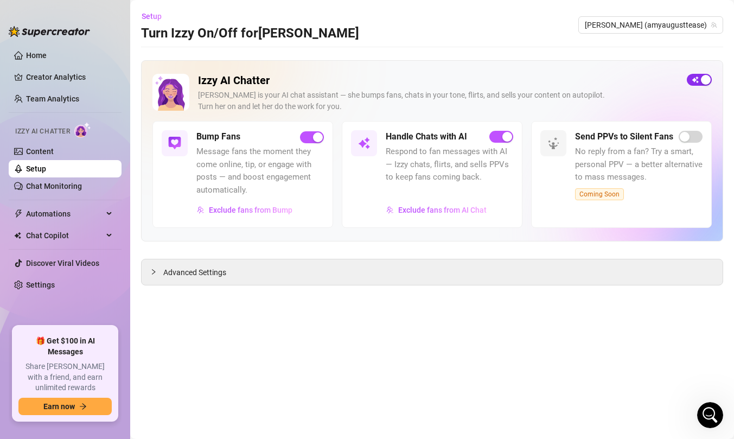
click at [697, 78] on span "button" at bounding box center [699, 80] width 25 height 12
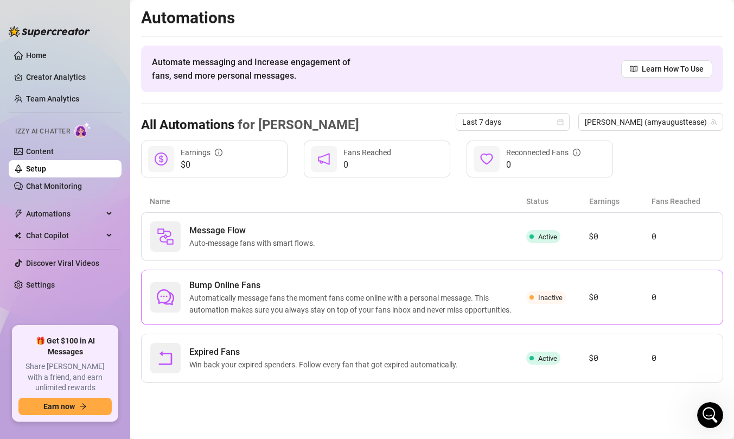
click at [309, 306] on span "Automatically message fans the moment fans come online with a personal message.…" at bounding box center [357, 304] width 337 height 24
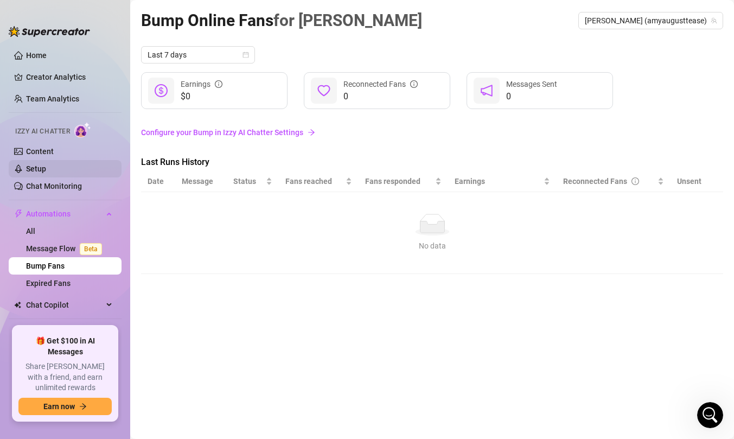
click at [46, 169] on link "Setup" at bounding box center [36, 168] width 20 height 9
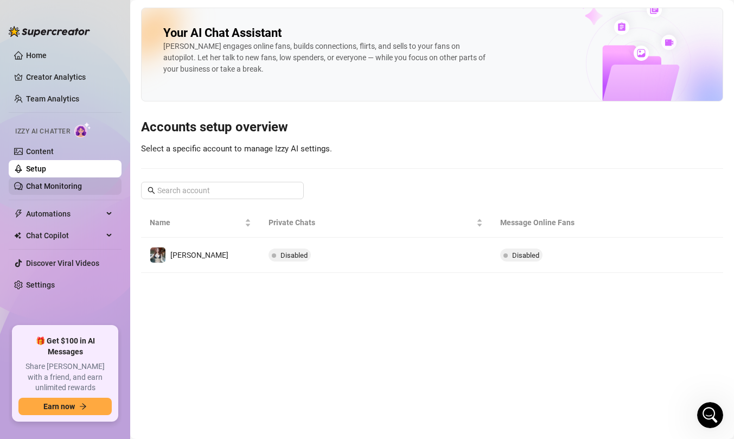
click at [73, 189] on link "Chat Monitoring" at bounding box center [54, 186] width 56 height 9
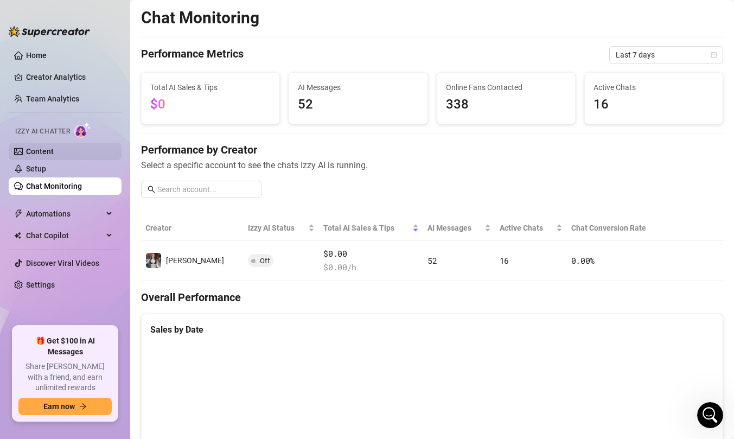
click at [54, 150] on link "Content" at bounding box center [40, 151] width 28 height 9
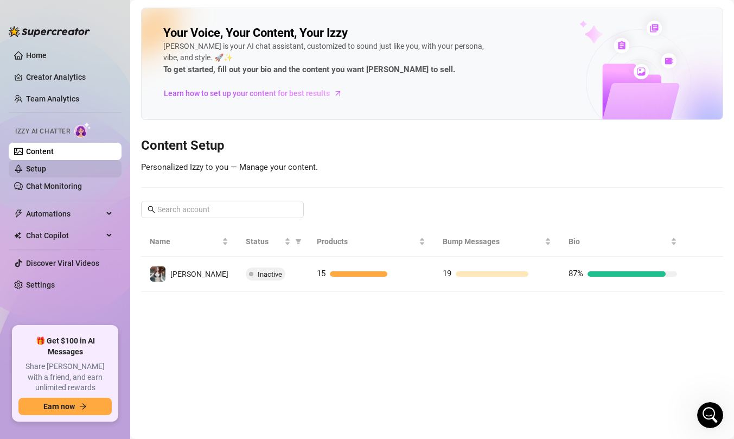
click at [46, 165] on link "Setup" at bounding box center [36, 168] width 20 height 9
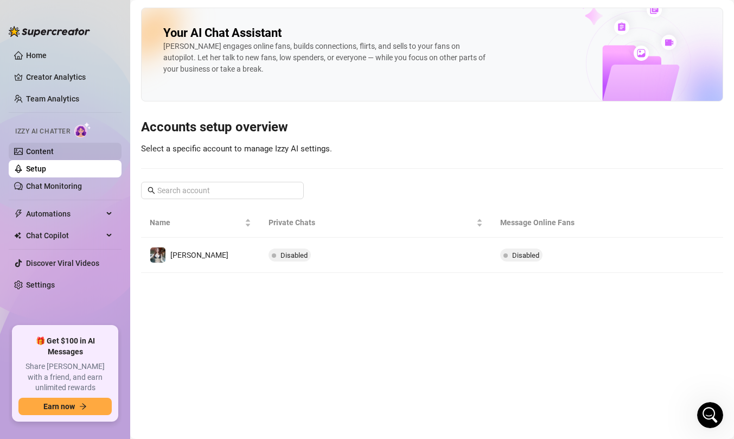
click at [54, 147] on link "Content" at bounding box center [40, 151] width 28 height 9
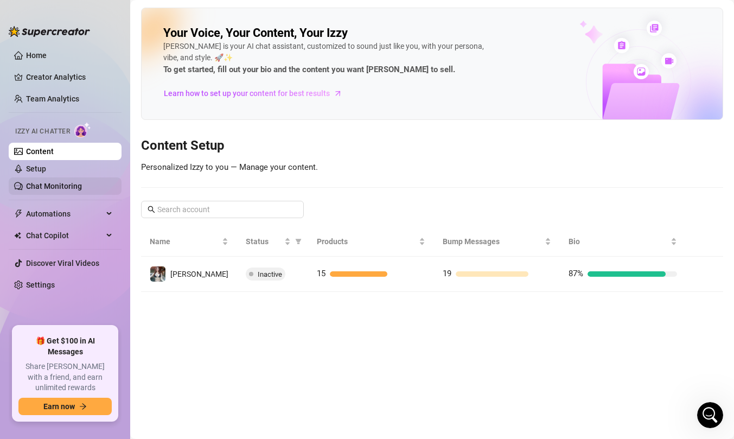
click at [62, 186] on link "Chat Monitoring" at bounding box center [54, 186] width 56 height 9
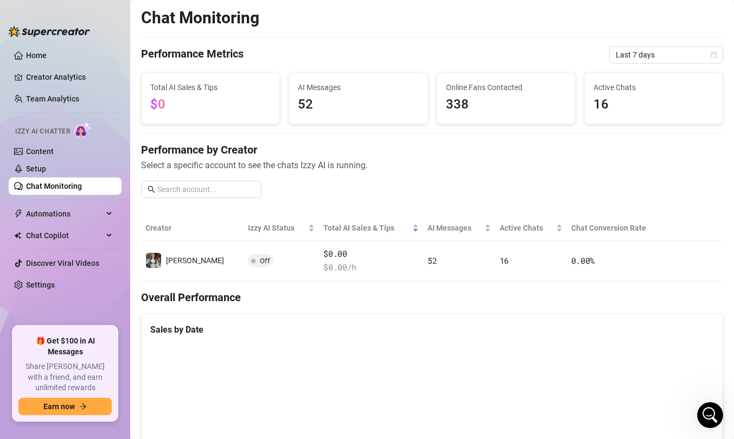
click at [80, 132] on img at bounding box center [82, 130] width 17 height 16
click at [49, 156] on link "Content" at bounding box center [40, 151] width 28 height 9
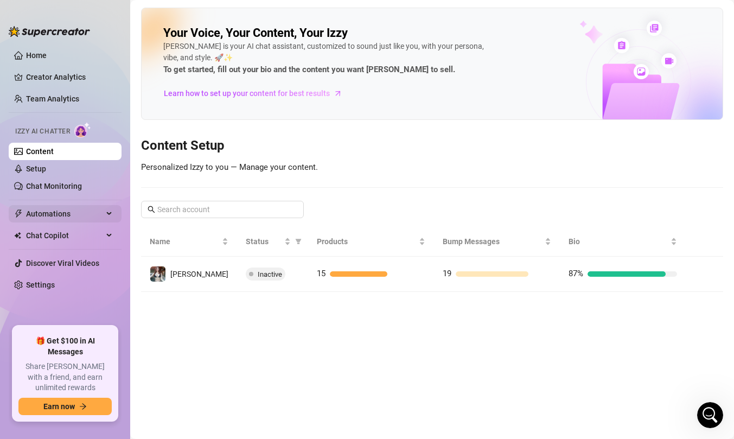
click at [55, 212] on span "Automations" at bounding box center [64, 213] width 77 height 17
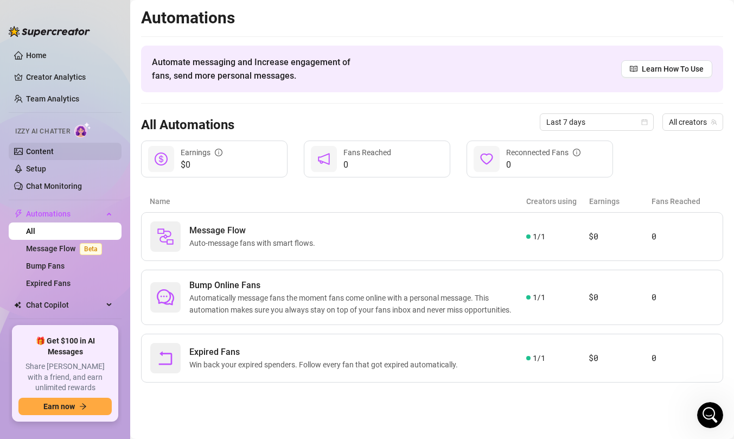
click at [46, 155] on link "Content" at bounding box center [40, 151] width 28 height 9
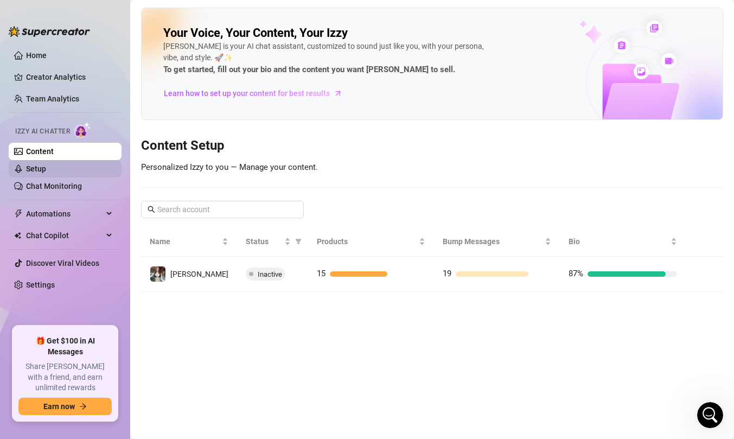
click at [46, 173] on link "Setup" at bounding box center [36, 168] width 20 height 9
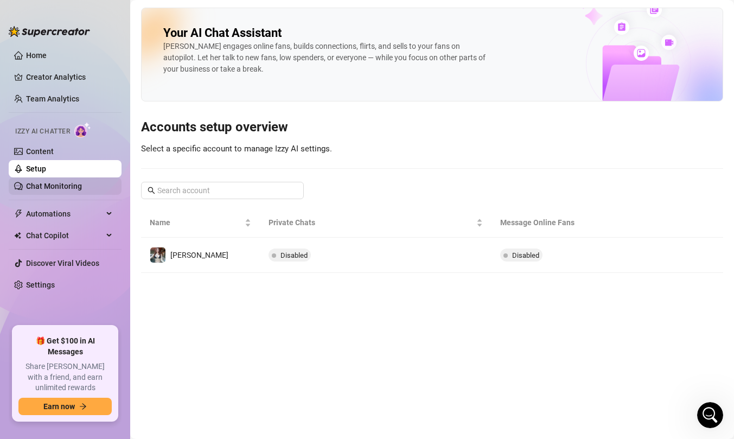
click at [55, 189] on link "Chat Monitoring" at bounding box center [54, 186] width 56 height 9
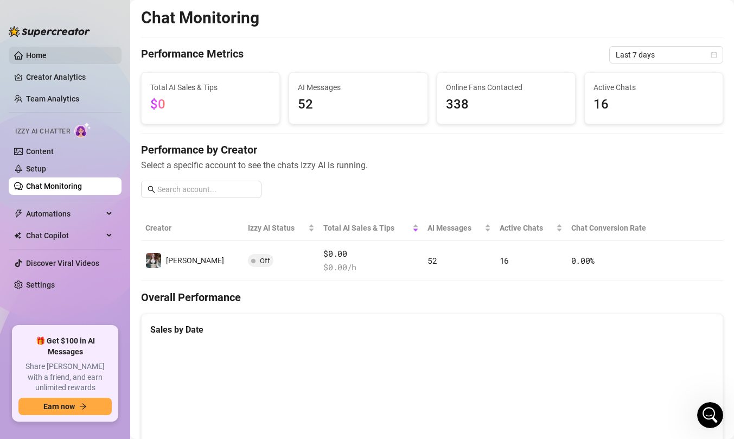
click at [47, 57] on link "Home" at bounding box center [36, 55] width 21 height 9
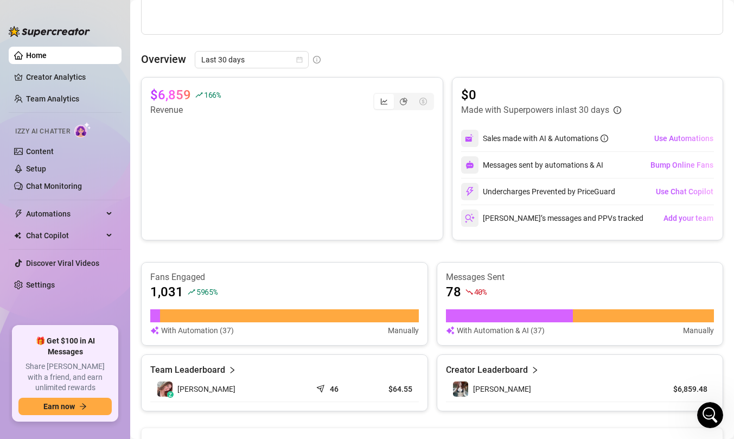
scroll to position [620, 0]
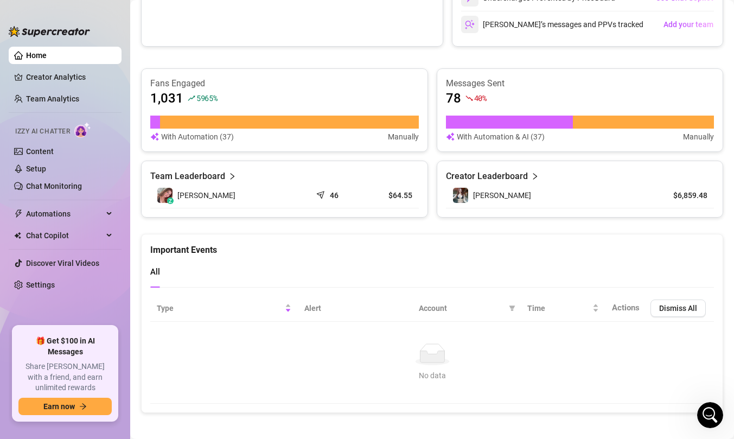
click at [55, 132] on span "Izzy AI Chatter" at bounding box center [42, 131] width 55 height 10
click at [82, 129] on img at bounding box center [82, 130] width 17 height 16
click at [39, 169] on link "Setup" at bounding box center [36, 168] width 20 height 9
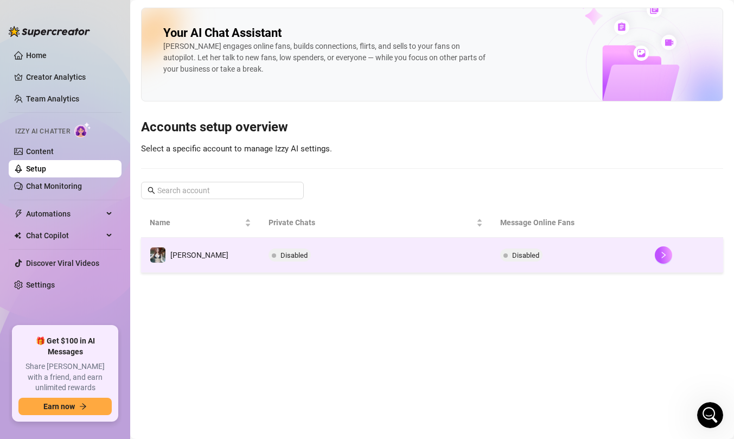
click at [217, 259] on td "[PERSON_NAME]" at bounding box center [200, 255] width 119 height 35
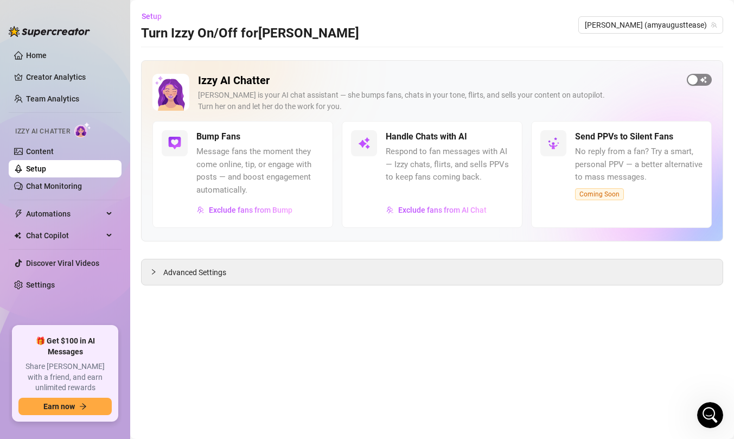
click at [702, 80] on span "button" at bounding box center [699, 80] width 25 height 12
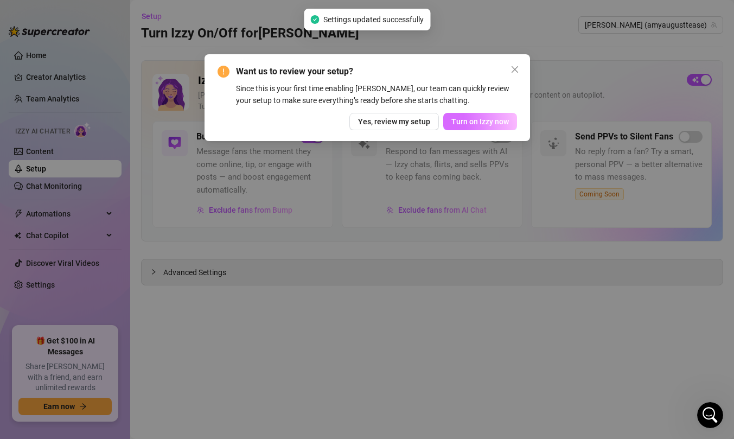
click at [476, 117] on button "Turn on Izzy now" at bounding box center [480, 121] width 74 height 17
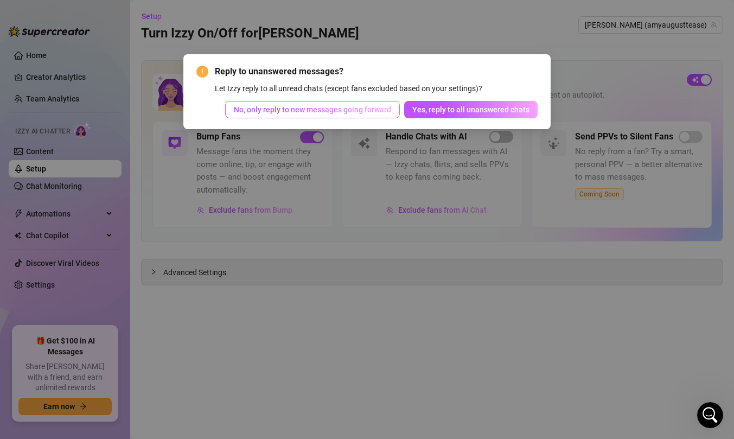
click at [370, 112] on span "No, only reply to new messages going forward" at bounding box center [312, 109] width 157 height 9
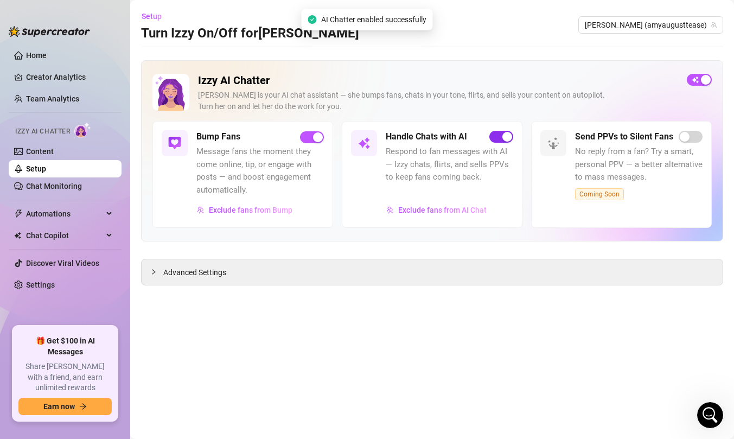
click at [497, 135] on span "button" at bounding box center [501, 137] width 24 height 12
click at [270, 211] on span "Exclude fans from Bump" at bounding box center [251, 210] width 84 height 9
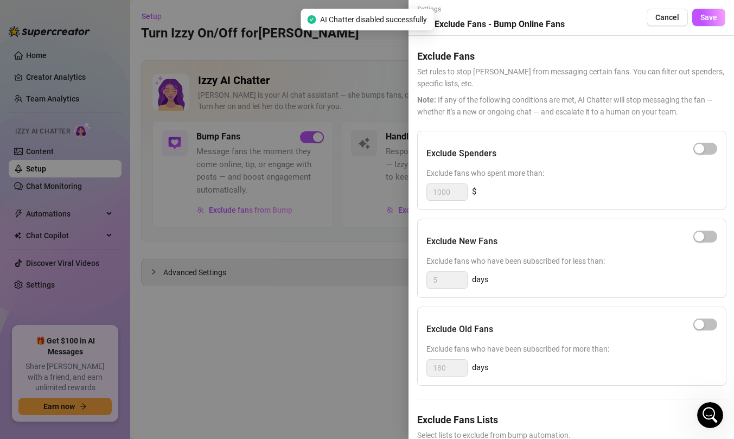
click at [369, 239] on div at bounding box center [367, 219] width 734 height 439
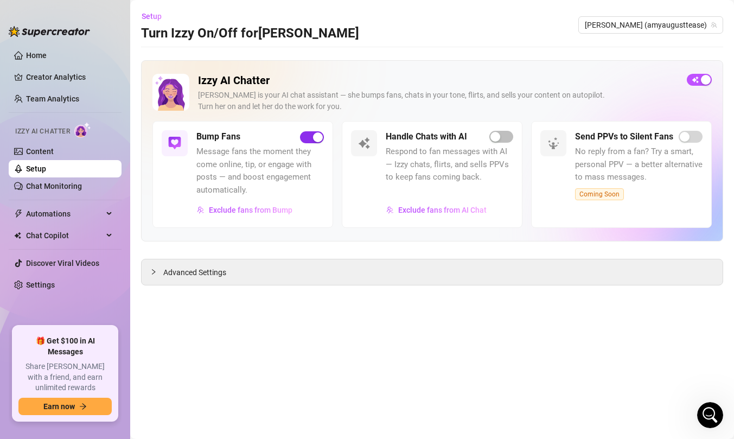
click at [314, 139] on div "button" at bounding box center [318, 137] width 10 height 10
